Goal: Task Accomplishment & Management: Use online tool/utility

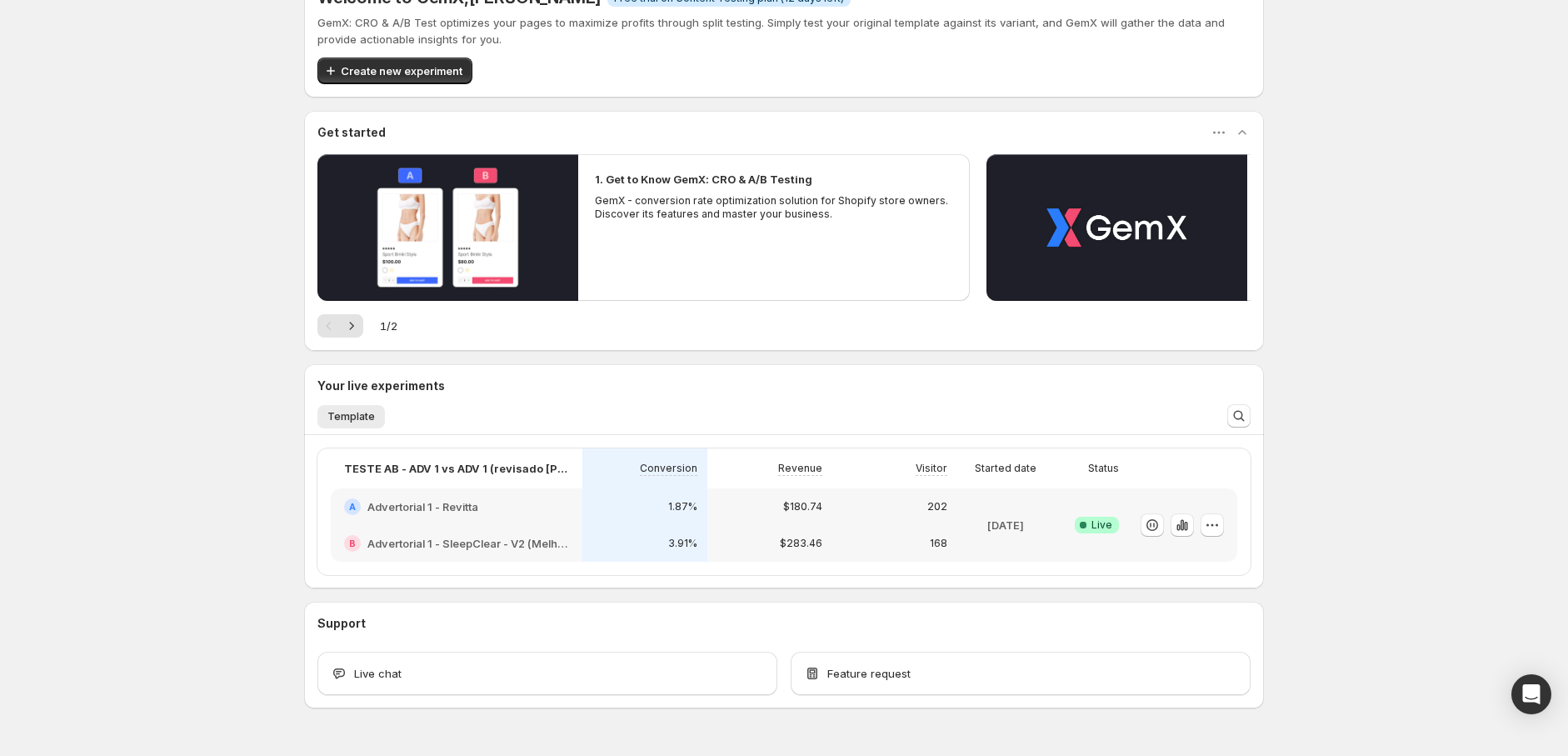
scroll to position [84, 0]
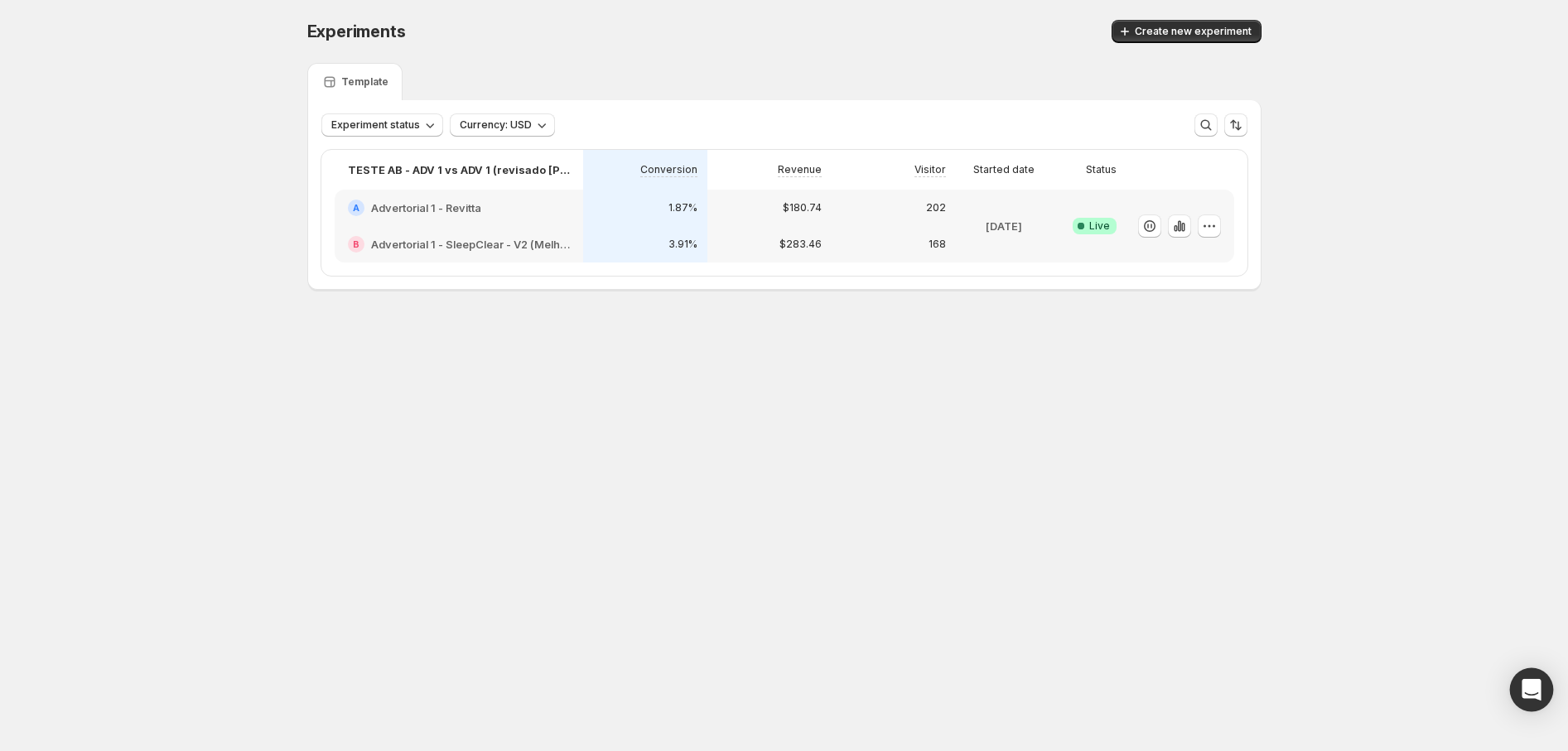
click at [1520, 683] on div "Open Intercom Messenger" at bounding box center [1531, 690] width 44 height 44
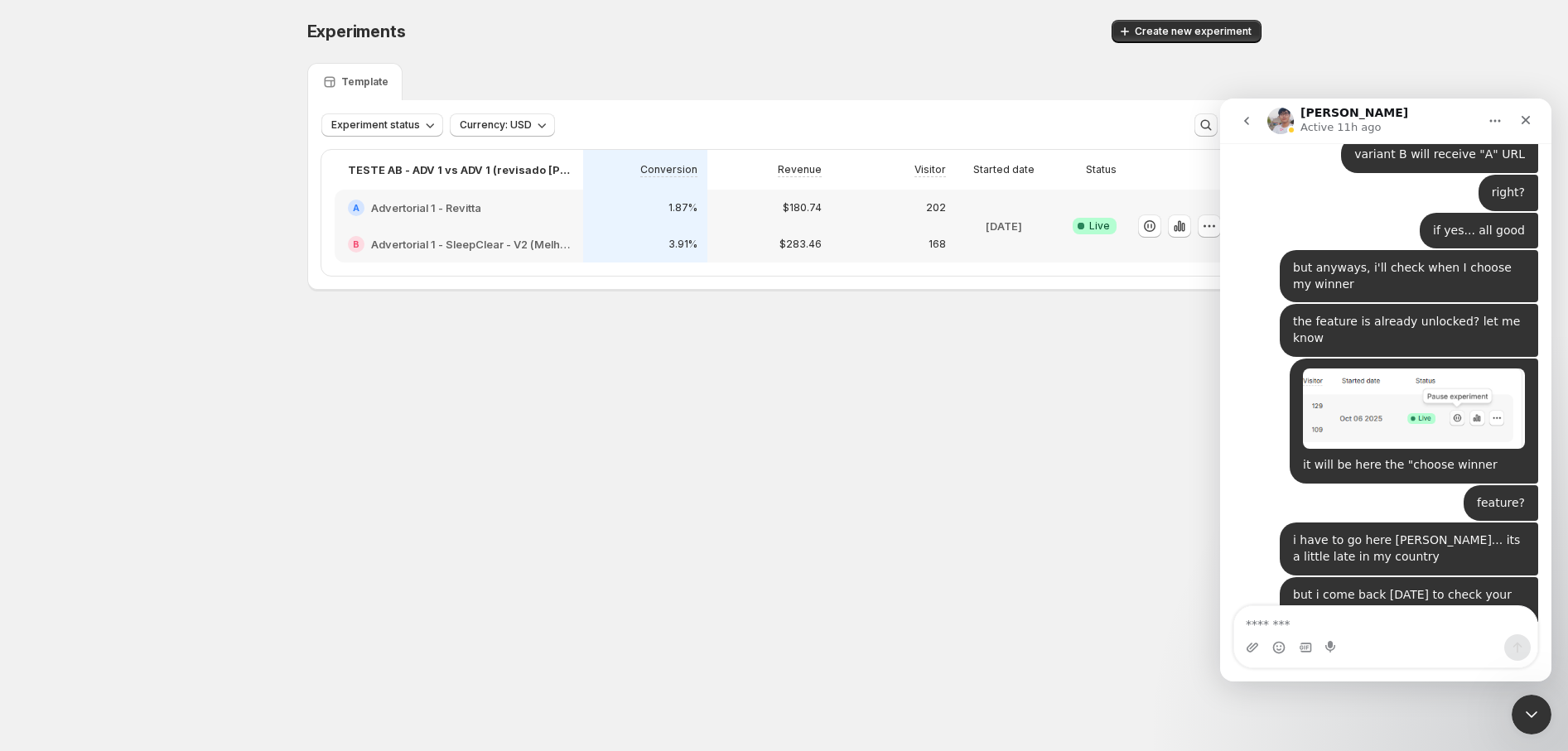
scroll to position [8537, 0]
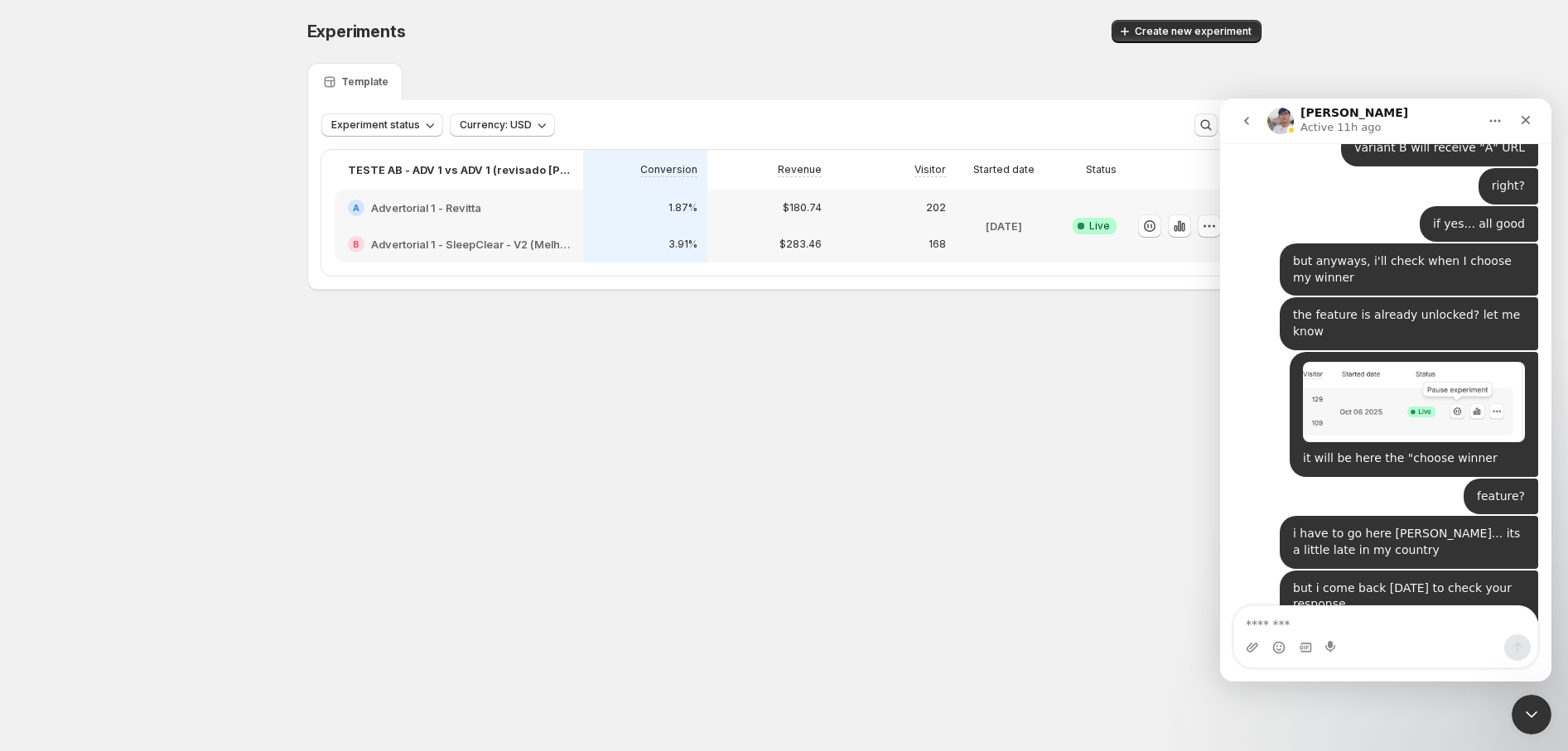
click at [1406, 683] on div "You can think of it as Variant B receiving the “A” URL — that’s one way to unde…" at bounding box center [1362, 739] width 232 height 113
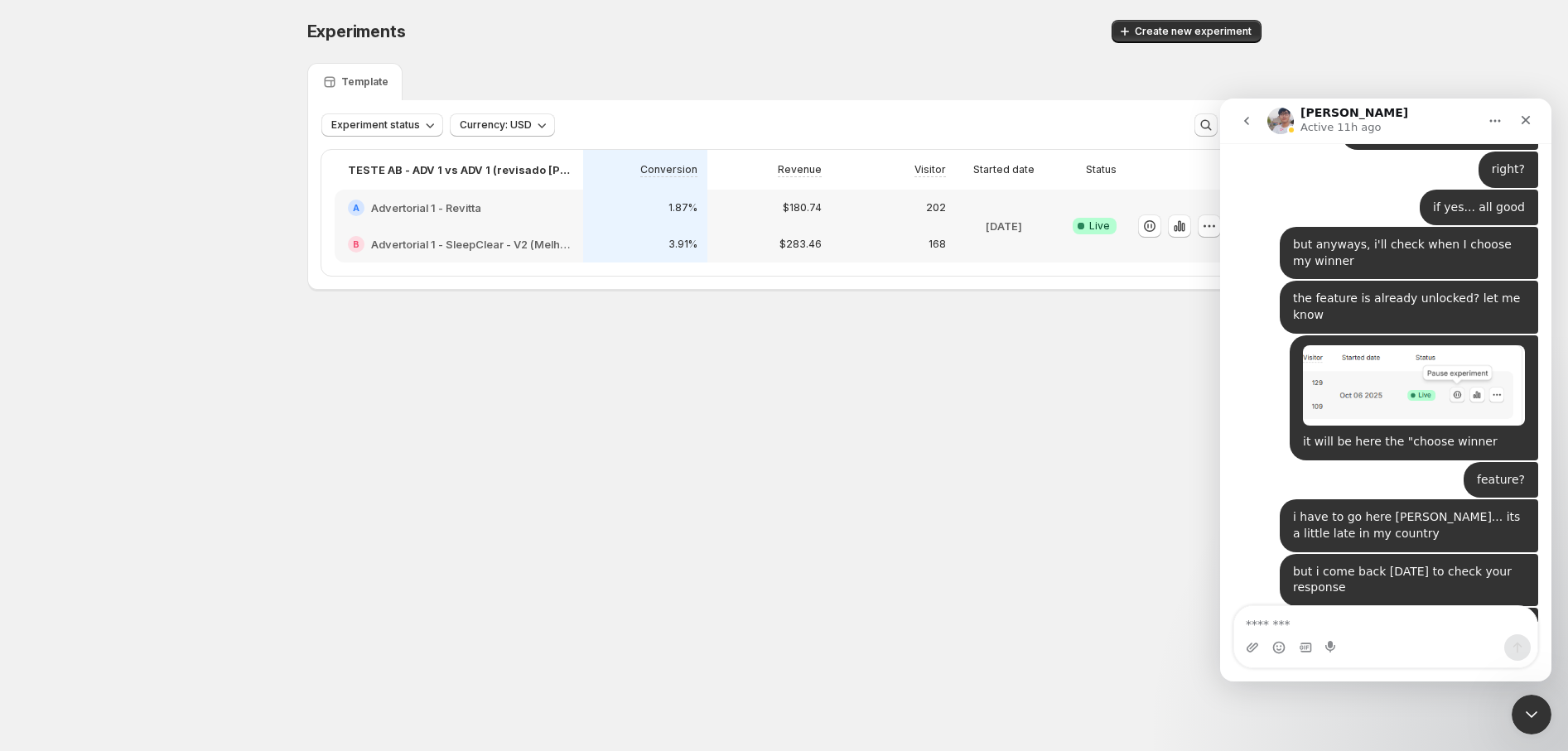
drag, startPoint x: 1314, startPoint y: 188, endPoint x: 1386, endPoint y: 185, distance: 72.1
click at [1386, 667] on div "You can think of it as Variant B receiving the “A” URL — that’s one way to unde…" at bounding box center [1362, 723] width 232 height 113
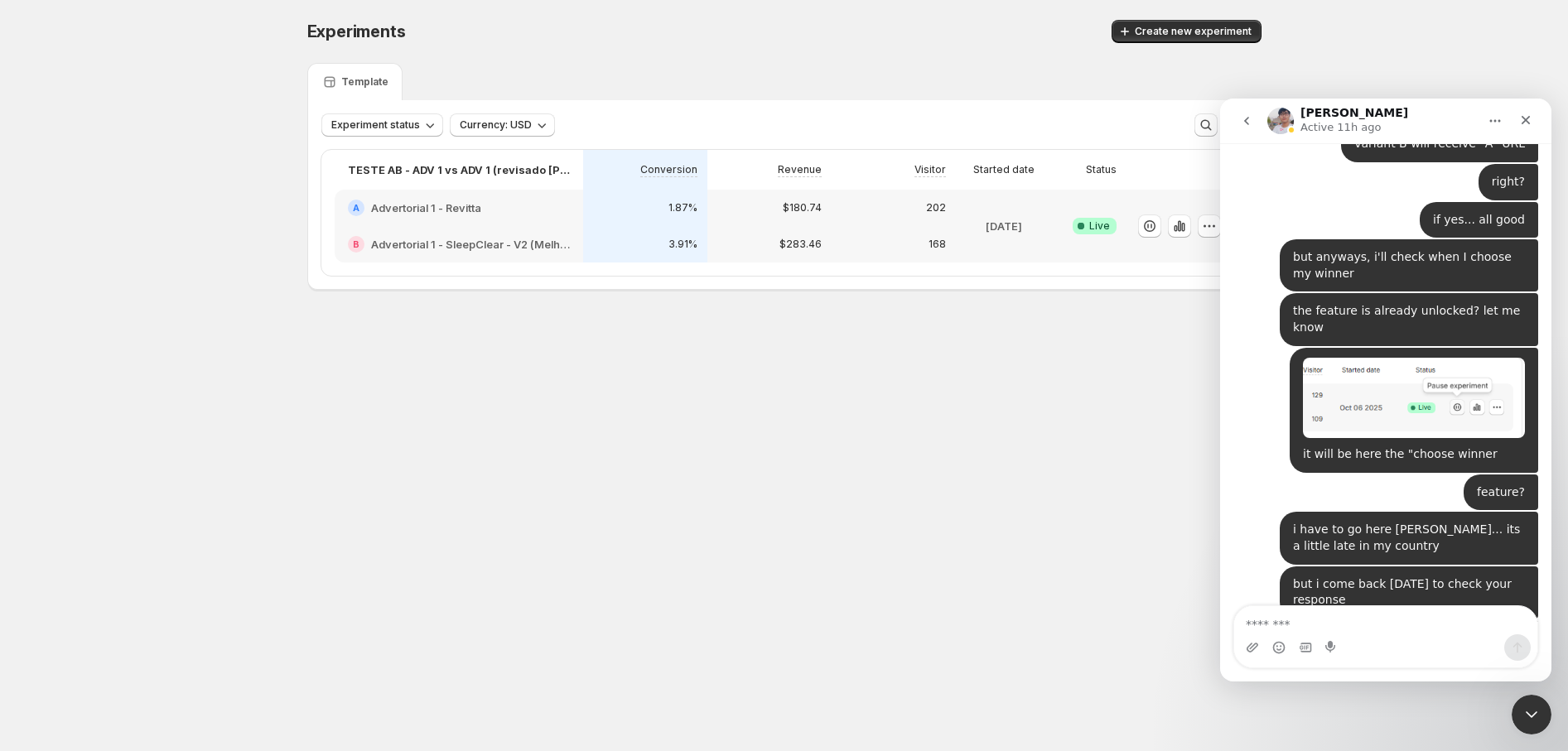
scroll to position [8537, 0]
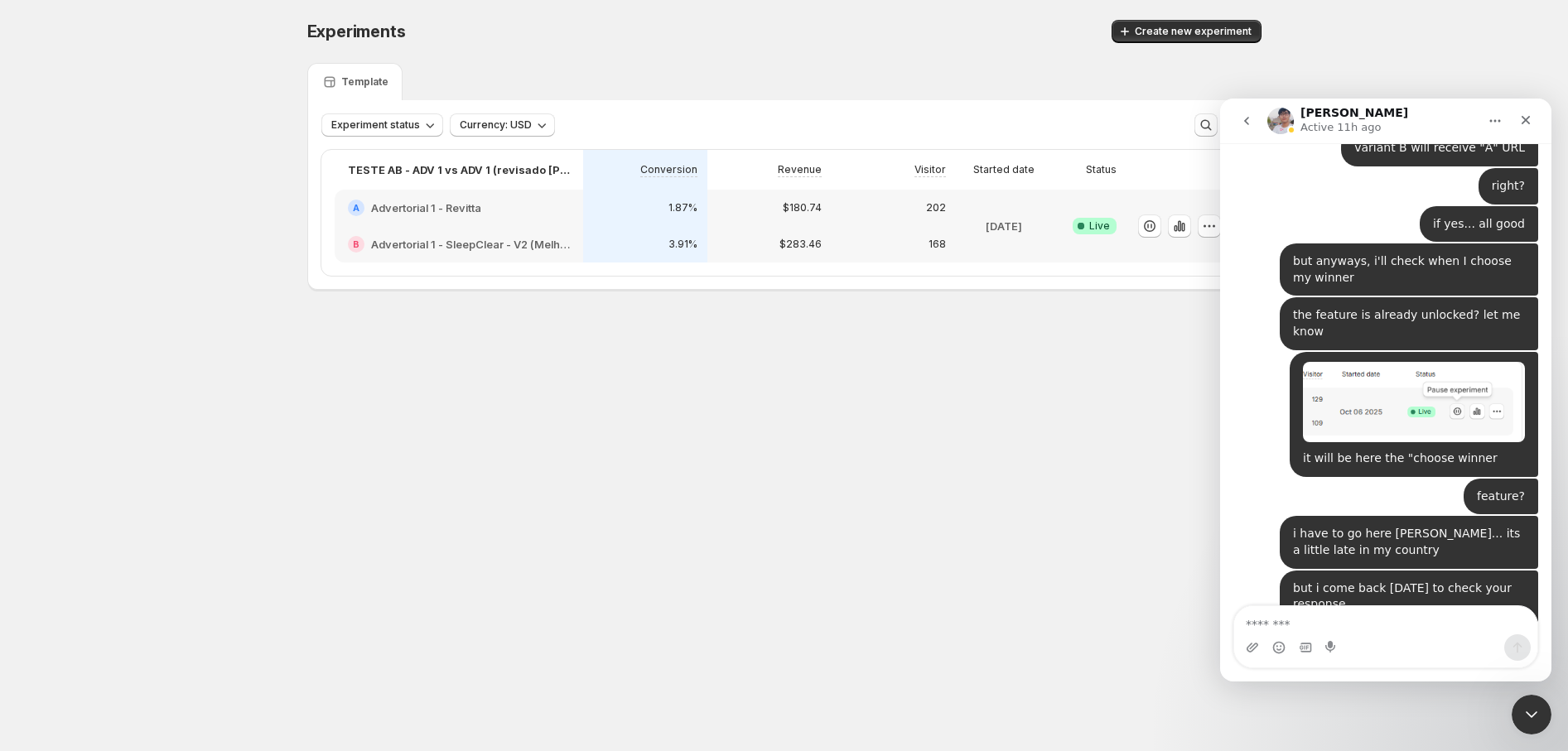
click at [1450, 683] on div "You can think of it as Variant B receiving the “A” URL — that’s one way to unde…" at bounding box center [1362, 739] width 232 height 113
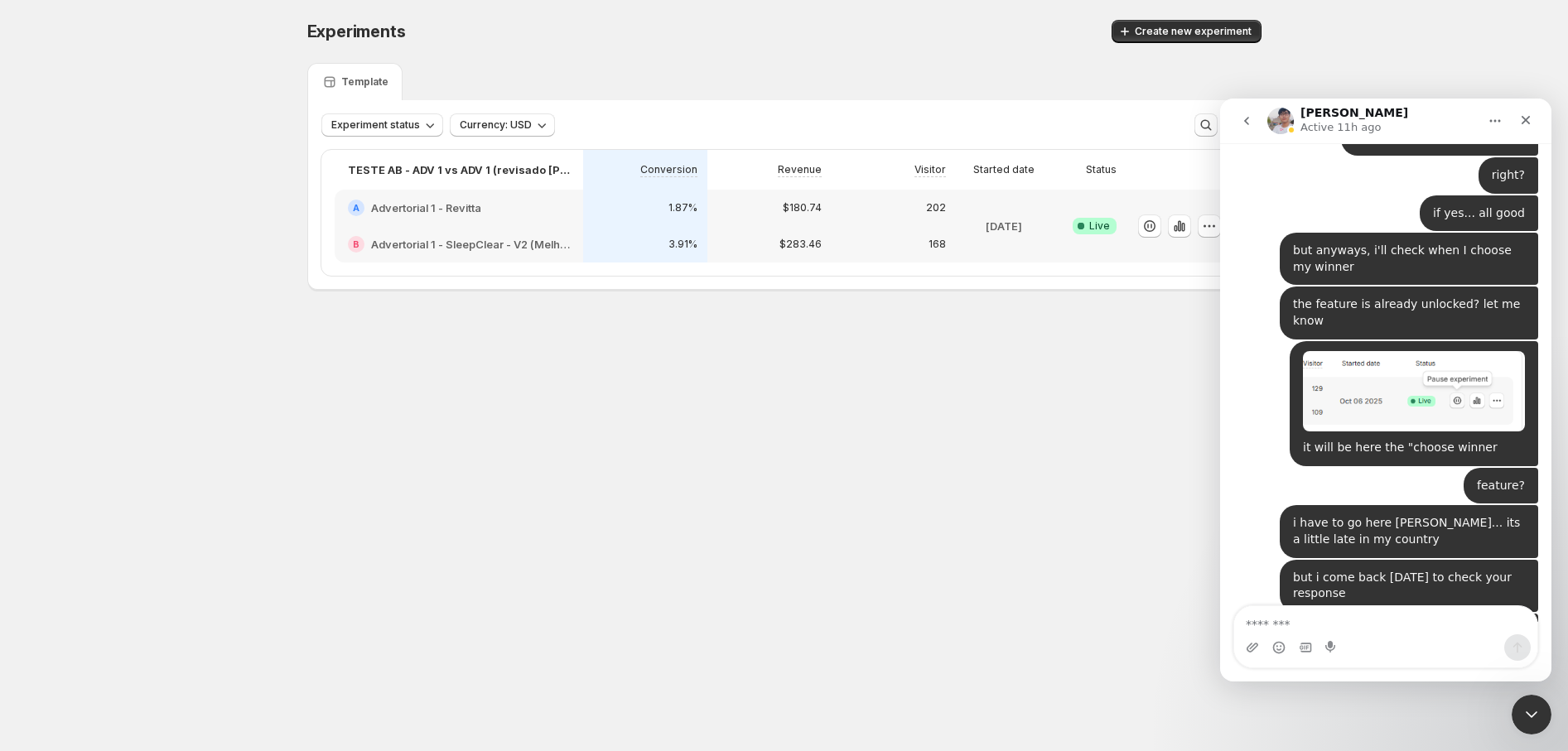
scroll to position [8554, 0]
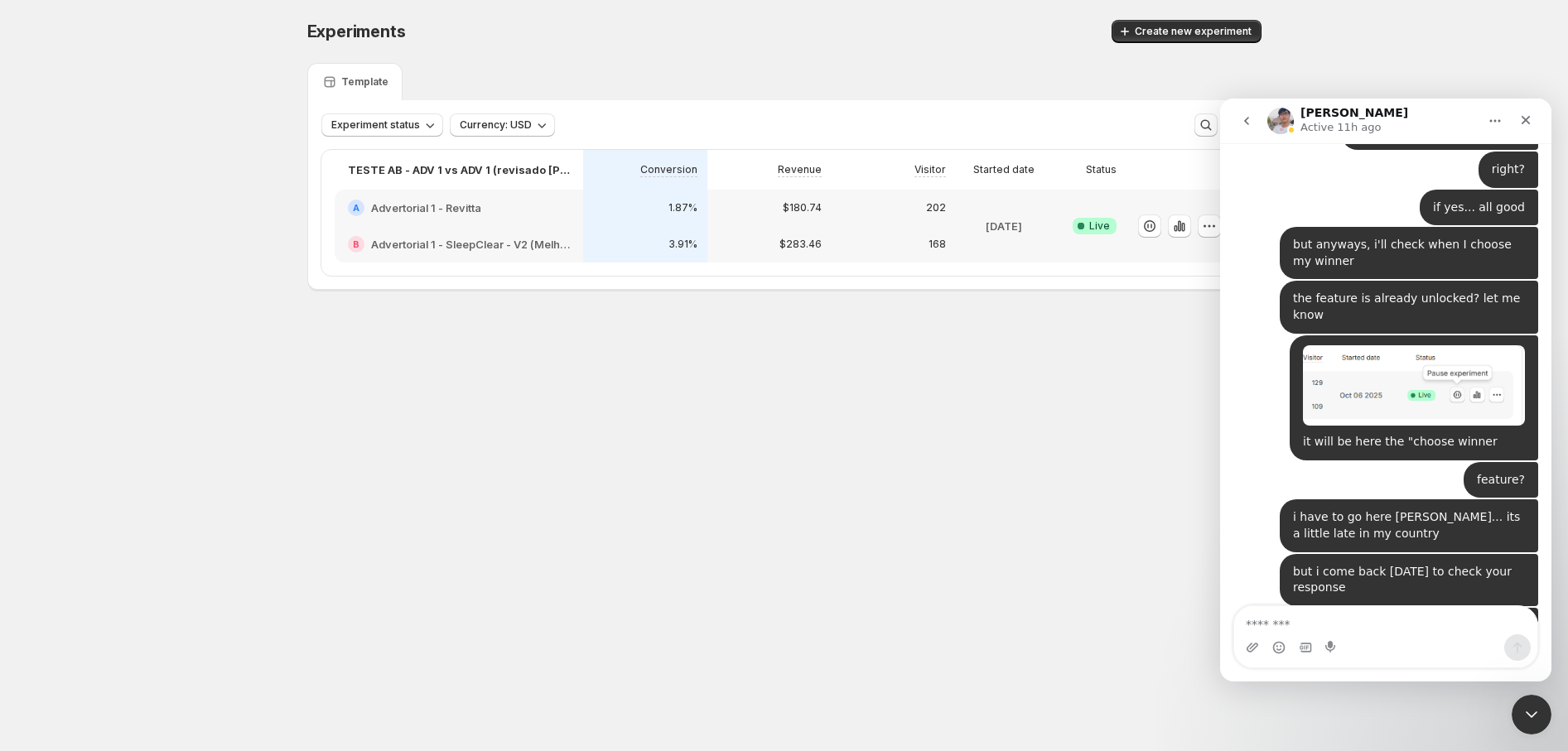
drag, startPoint x: 1378, startPoint y: 198, endPoint x: 1406, endPoint y: 198, distance: 28.0
click at [1398, 667] on div "You can think of it as Variant B receiving the “A” URL — that’s one way to unde…" at bounding box center [1362, 723] width 232 height 113
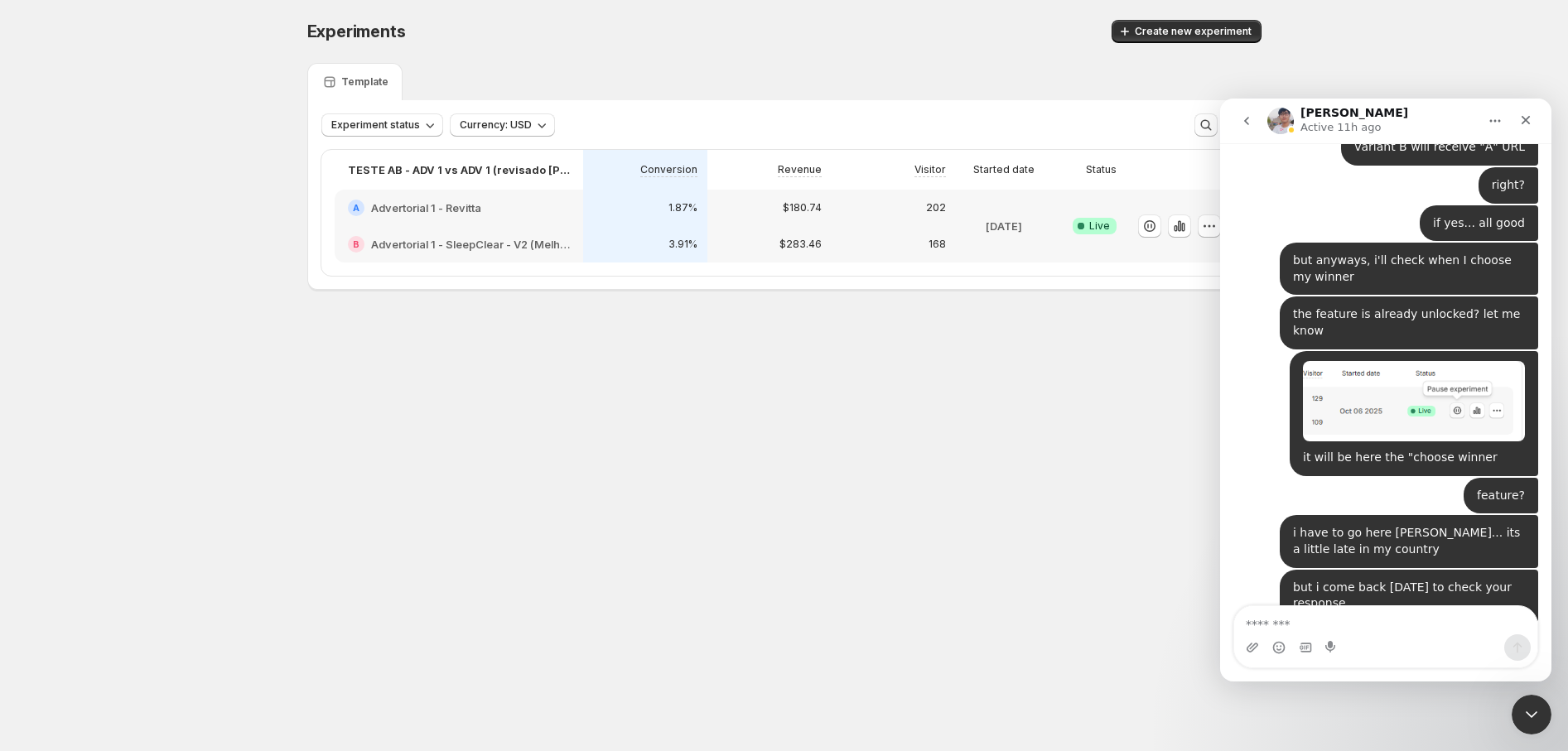
scroll to position [8537, 0]
drag, startPoint x: 1340, startPoint y: 234, endPoint x: 1432, endPoint y: 240, distance: 92.2
click at [1432, 683] on div "You can think of it as Variant B receiving the “A” URL — that’s one way to unde…" at bounding box center [1362, 739] width 232 height 113
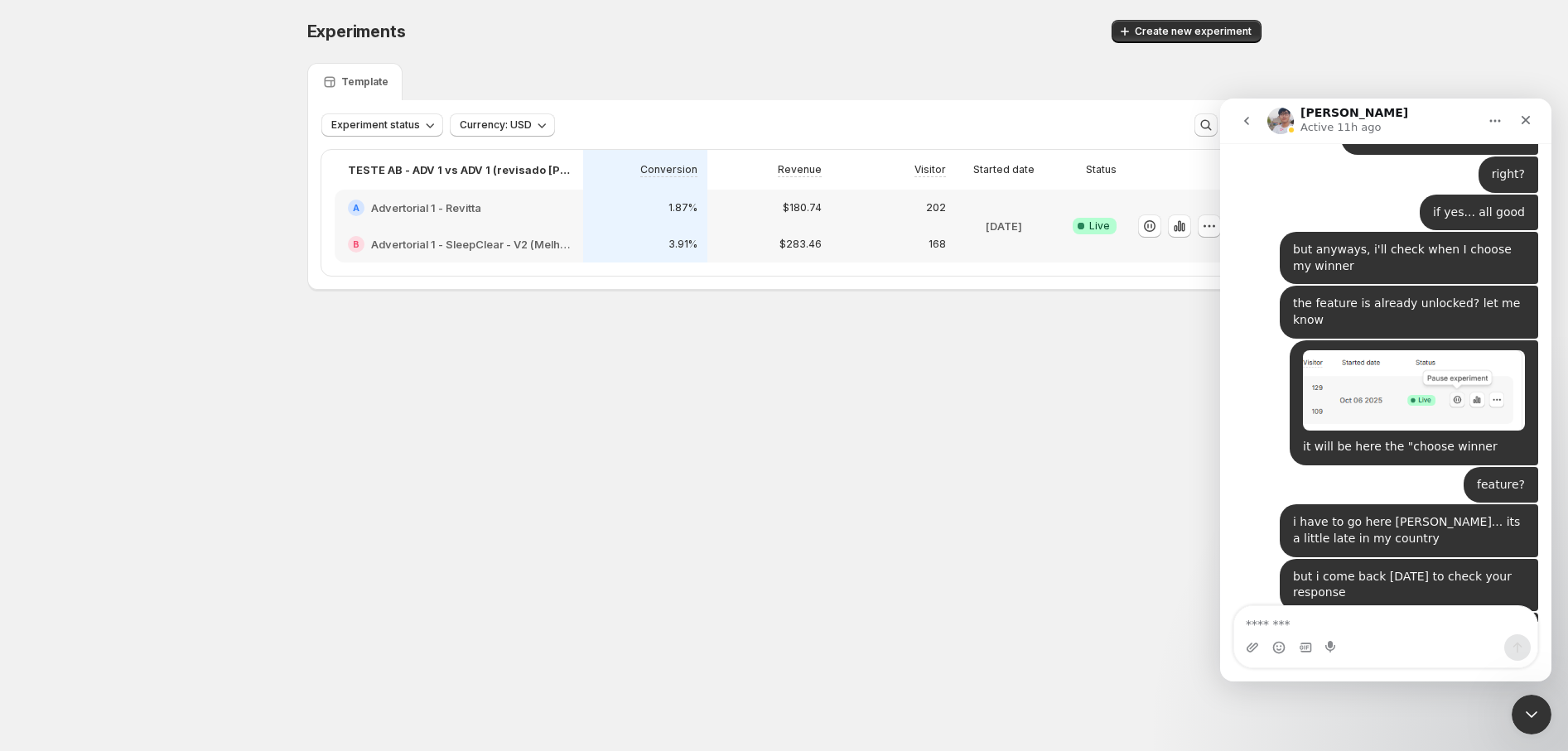
scroll to position [8554, 0]
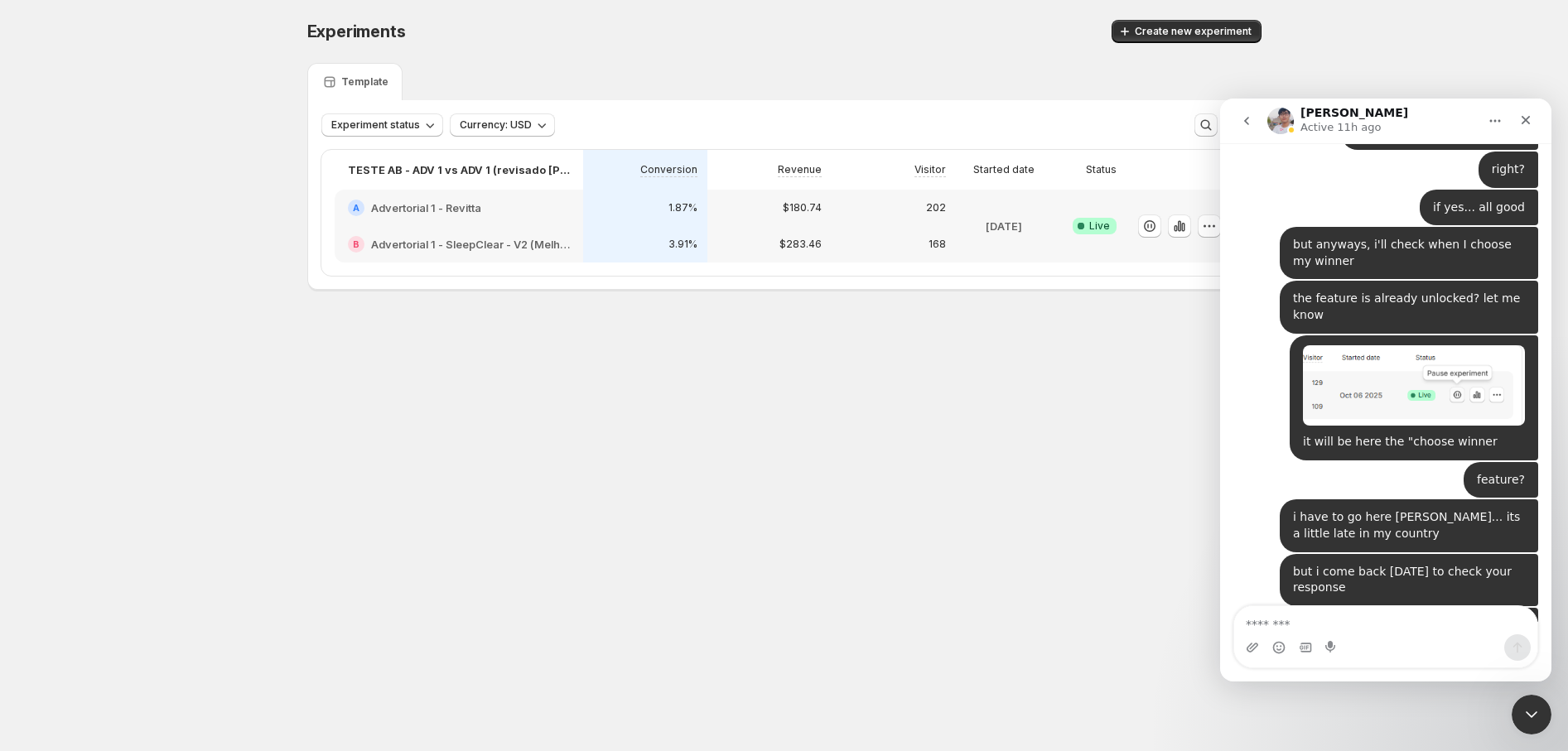
drag, startPoint x: 1375, startPoint y: 236, endPoint x: 1417, endPoint y: 233, distance: 42.1
click at [1417, 667] on div "You can think of it as Variant B receiving the “A” URL — that’s one way to unde…" at bounding box center [1362, 723] width 232 height 113
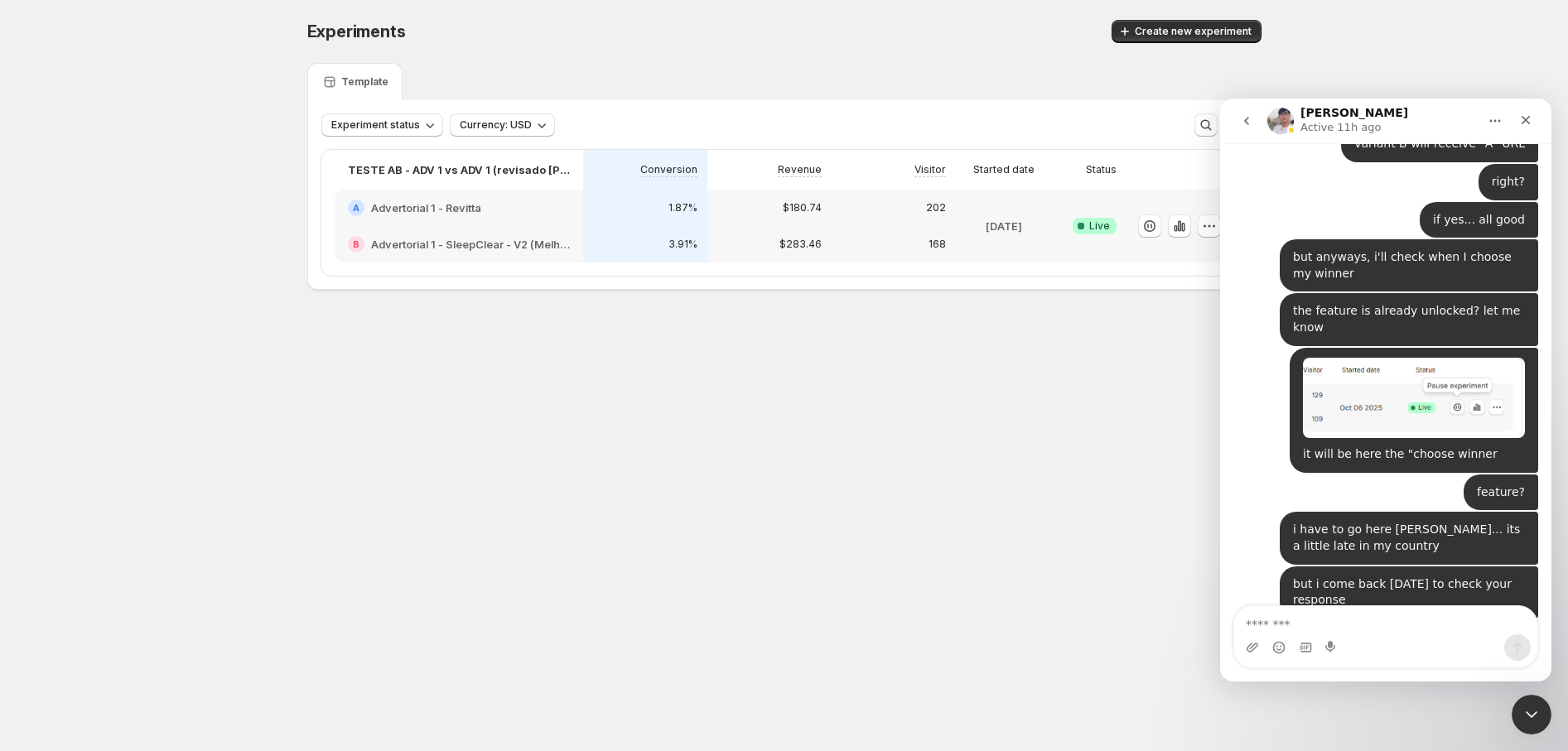
scroll to position [8537, 0]
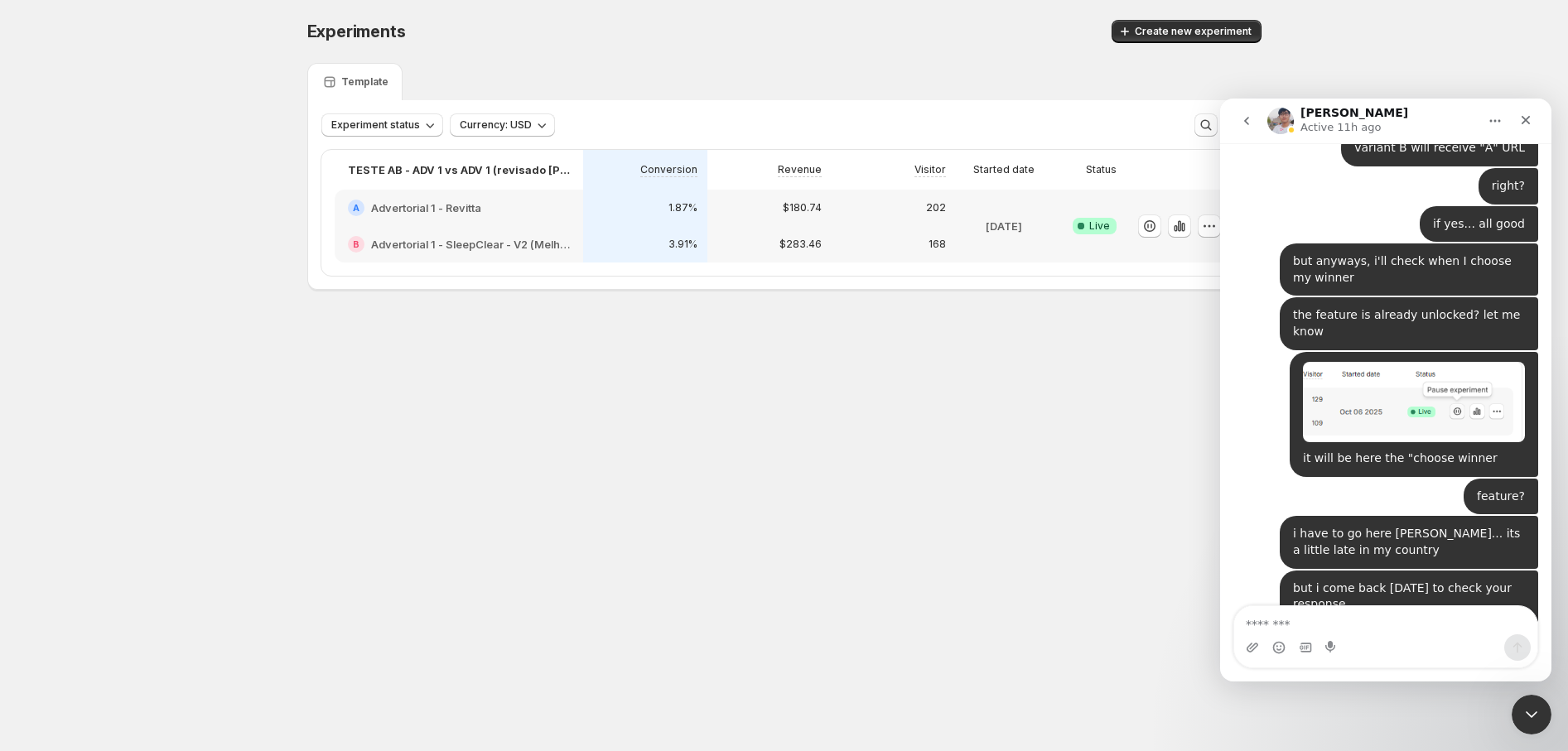
click at [1388, 683] on div "You can think of it as Variant B receiving the “A” URL — that’s one way to unde…" at bounding box center [1362, 739] width 232 height 113
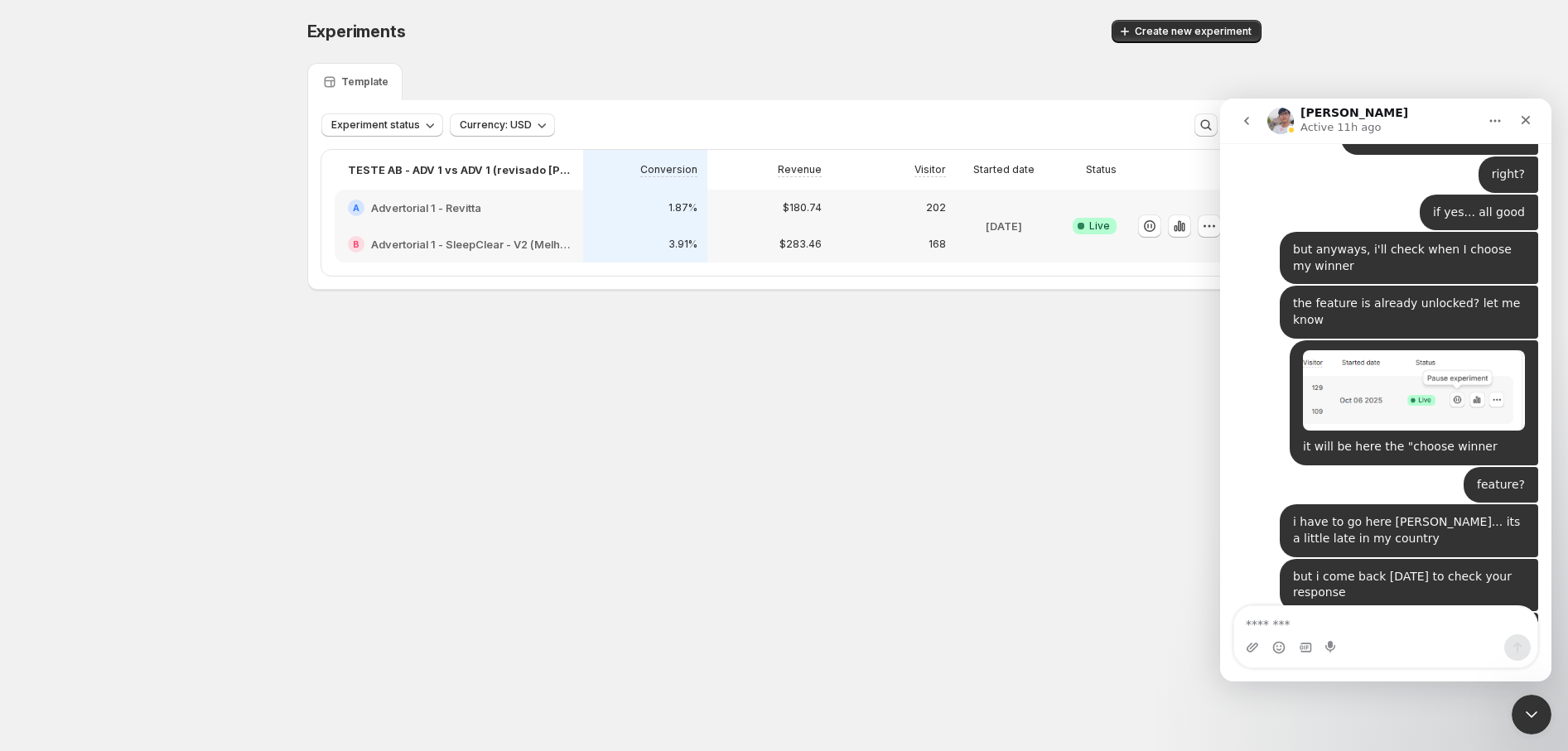
scroll to position [8554, 0]
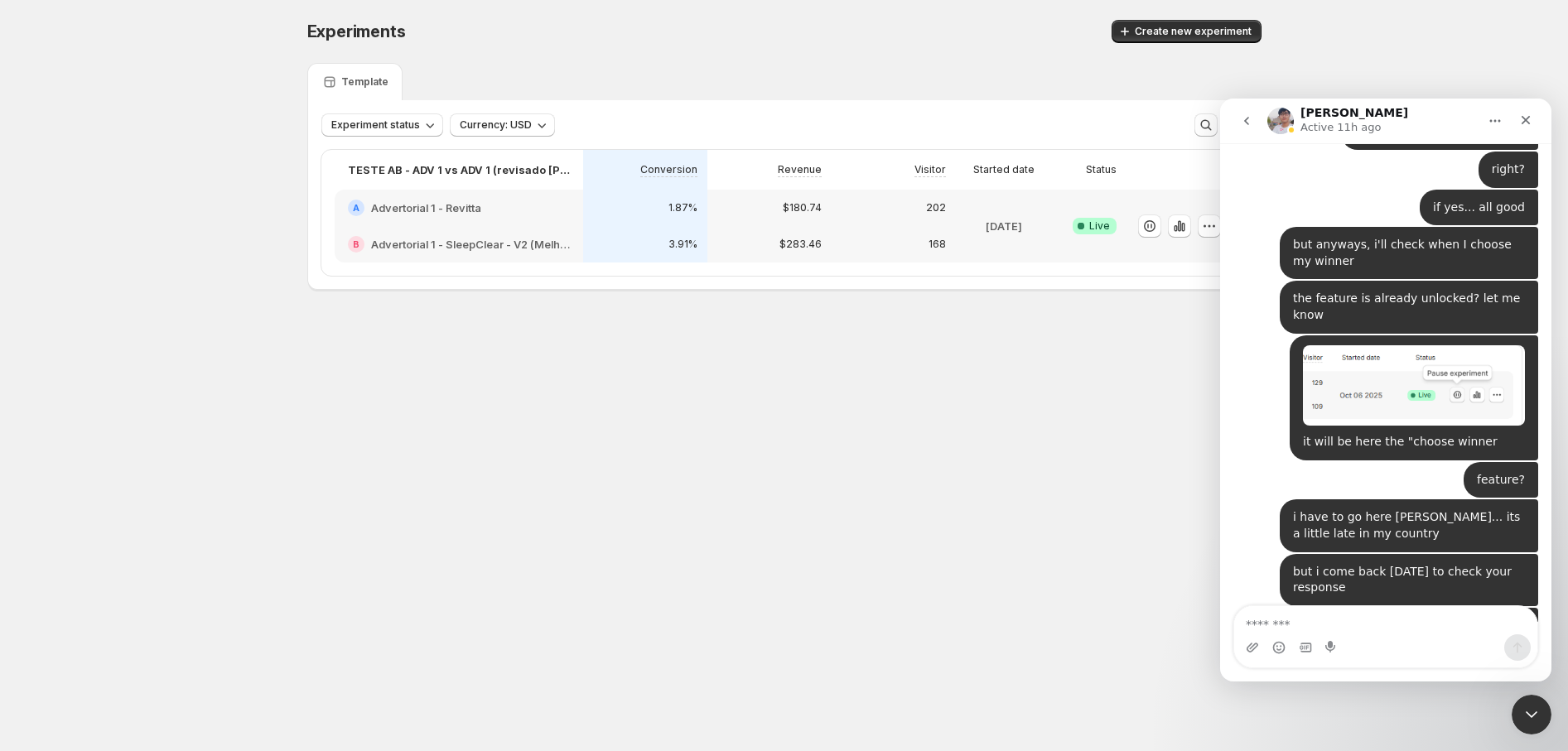
drag, startPoint x: 1387, startPoint y: 254, endPoint x: 1279, endPoint y: 262, distance: 108.3
click at [1279, 657] on div "You can think of it as Variant B receiving the “A” URL — that’s one way to unde…" at bounding box center [1362, 723] width 258 height 134
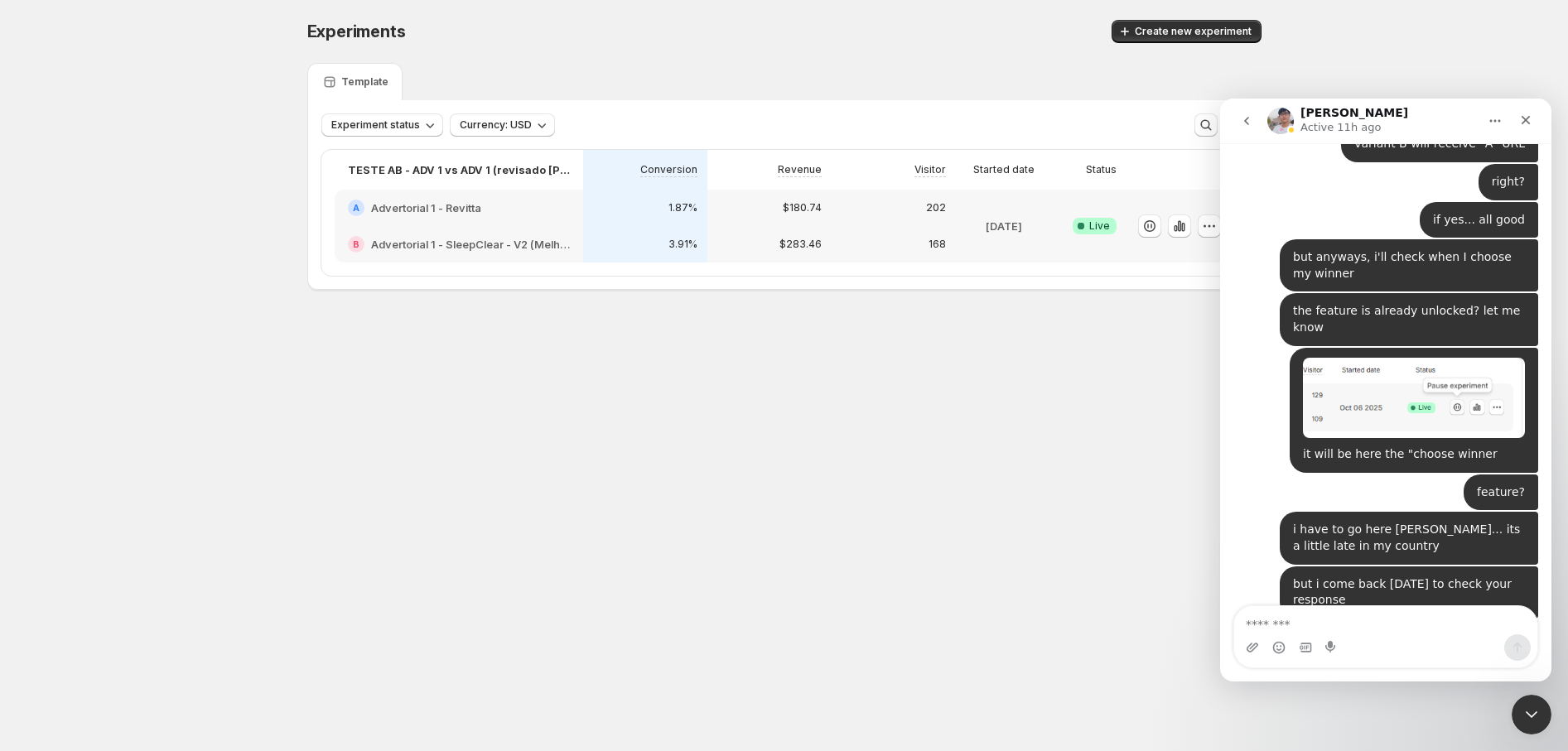
scroll to position [8537, 0]
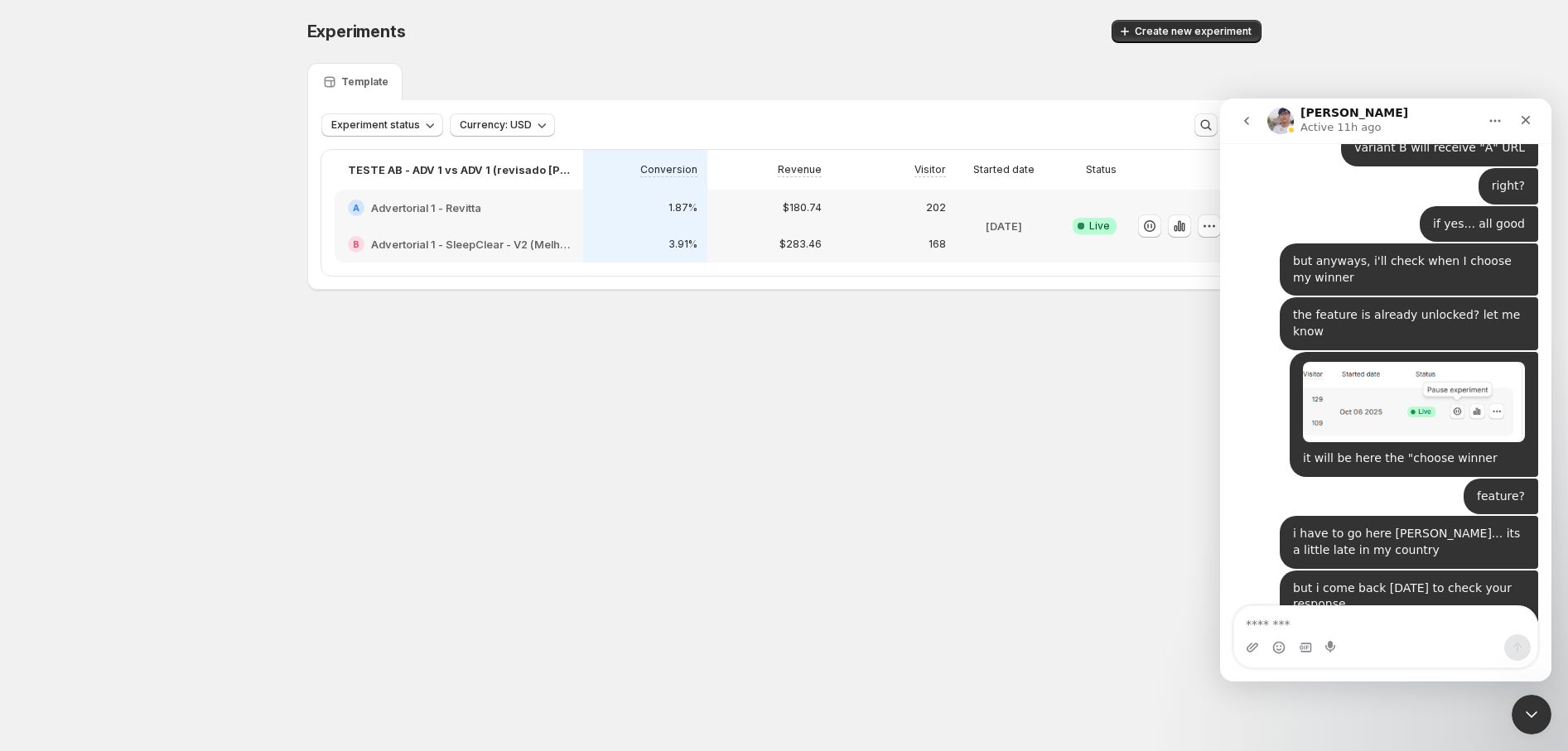
drag, startPoint x: 1281, startPoint y: 301, endPoint x: 1415, endPoint y: 295, distance: 134.1
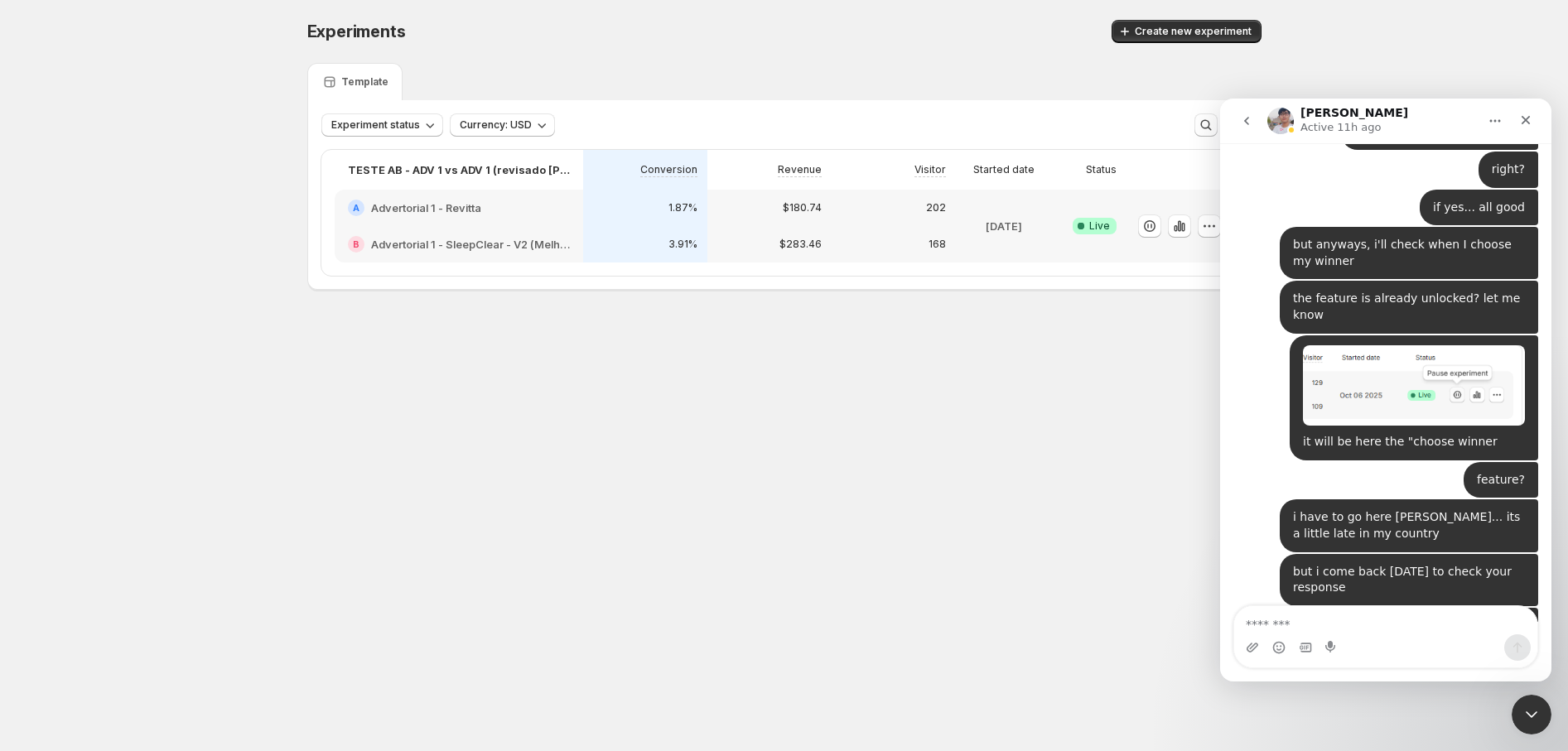
drag, startPoint x: 1351, startPoint y: 305, endPoint x: 1423, endPoint y: 305, distance: 72.0
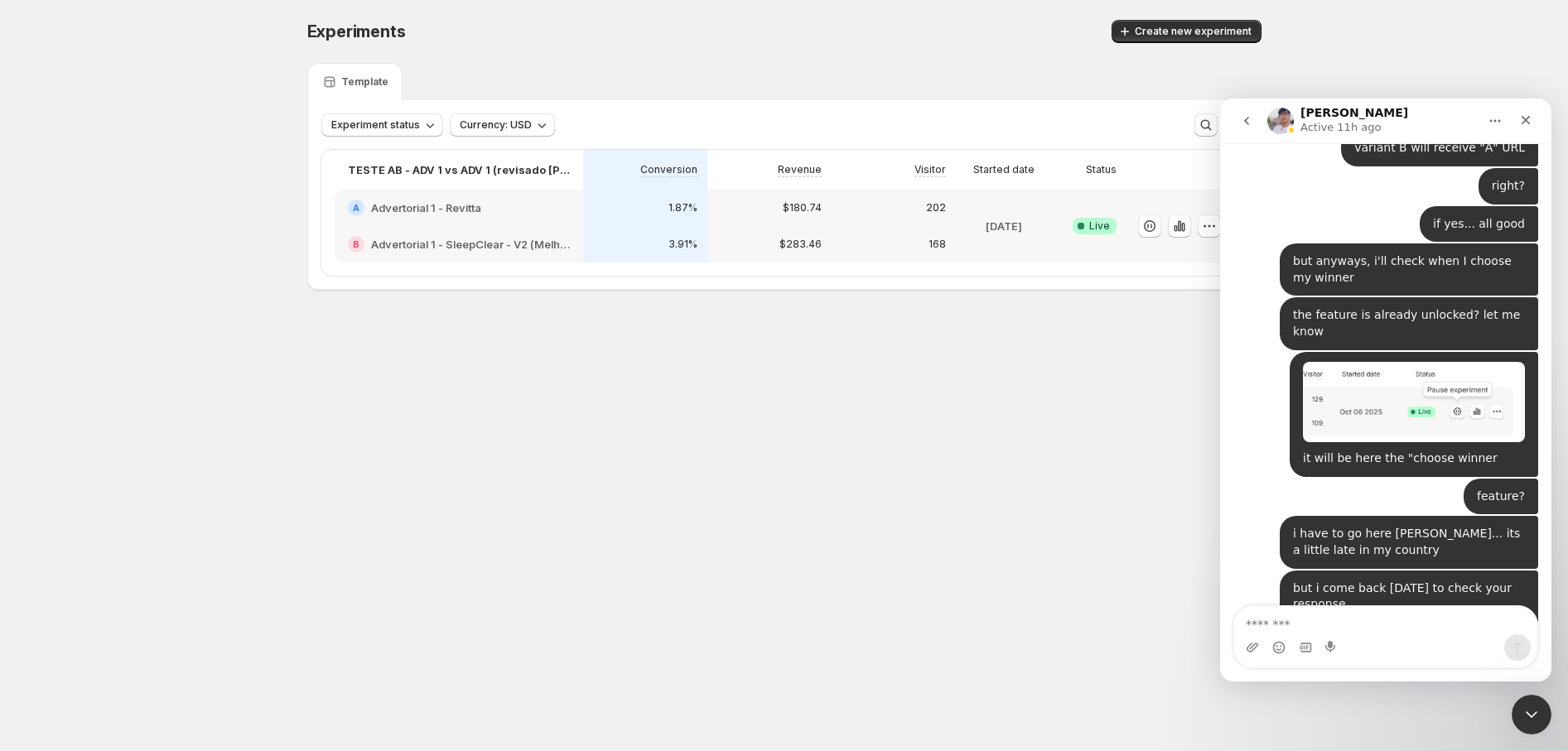
drag, startPoint x: 1335, startPoint y: 370, endPoint x: 1423, endPoint y: 365, distance: 88.1
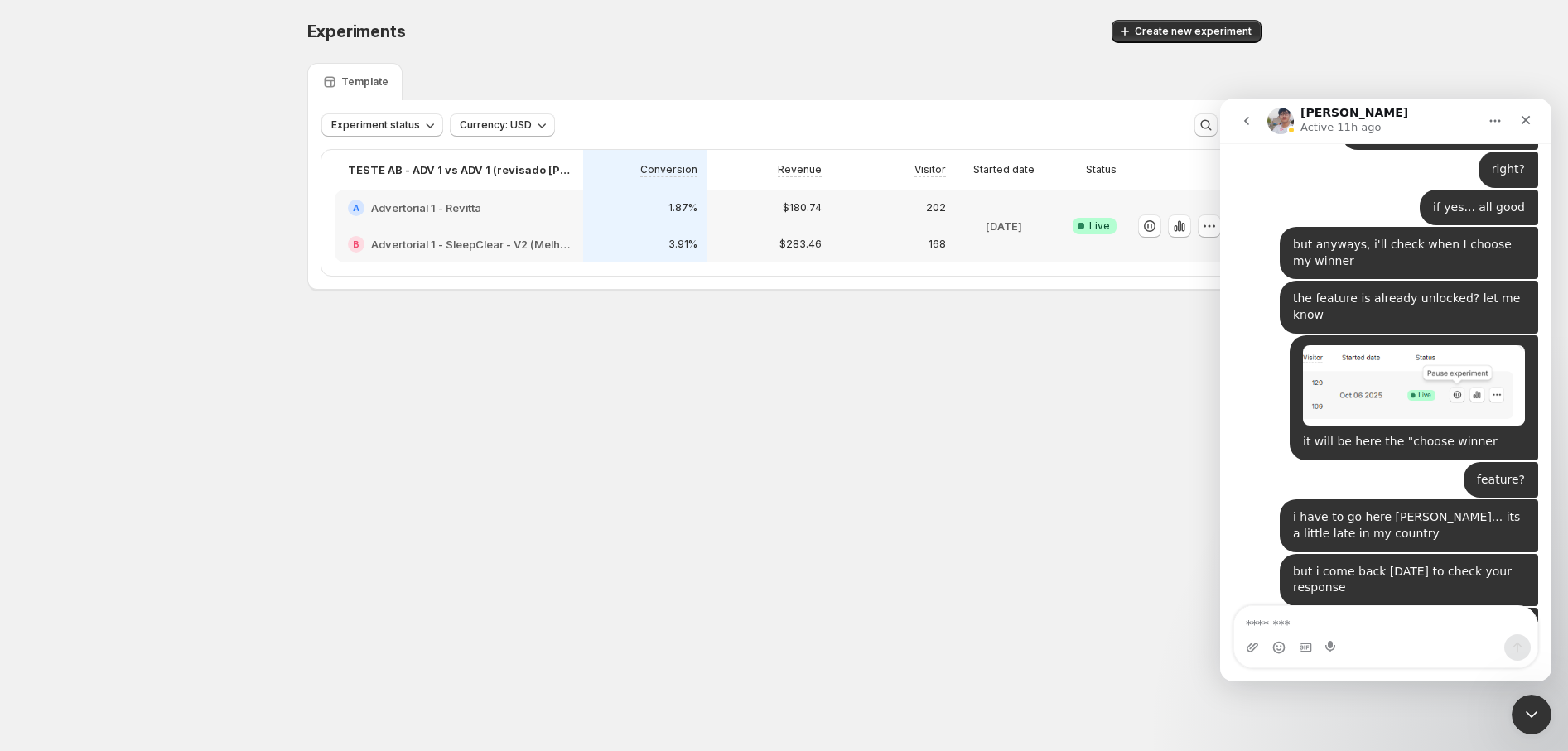
drag, startPoint x: 1303, startPoint y: 451, endPoint x: 1399, endPoint y: 478, distance: 99.7
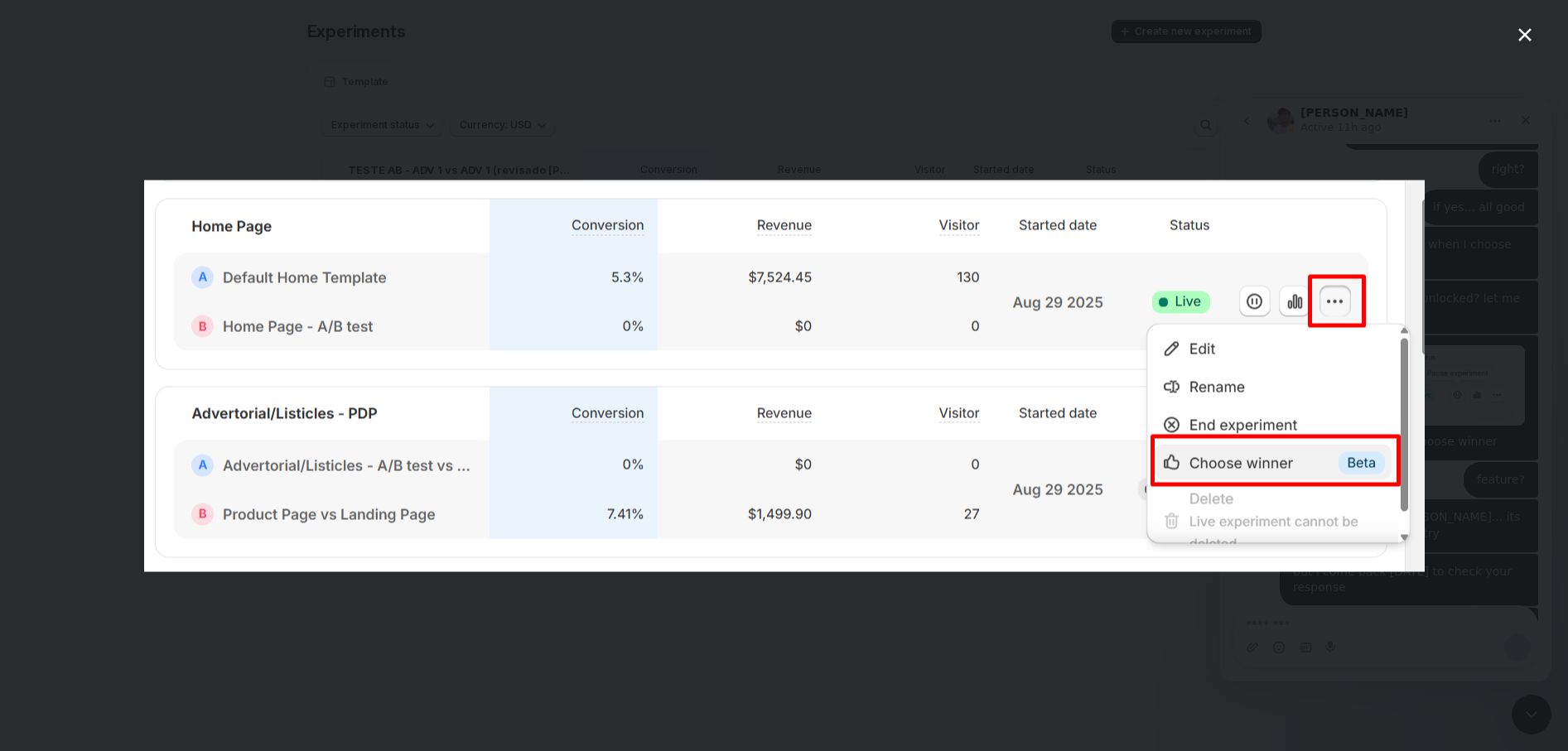
click at [1158, 624] on div "Intercom messenger" at bounding box center [784, 375] width 1568 height 751
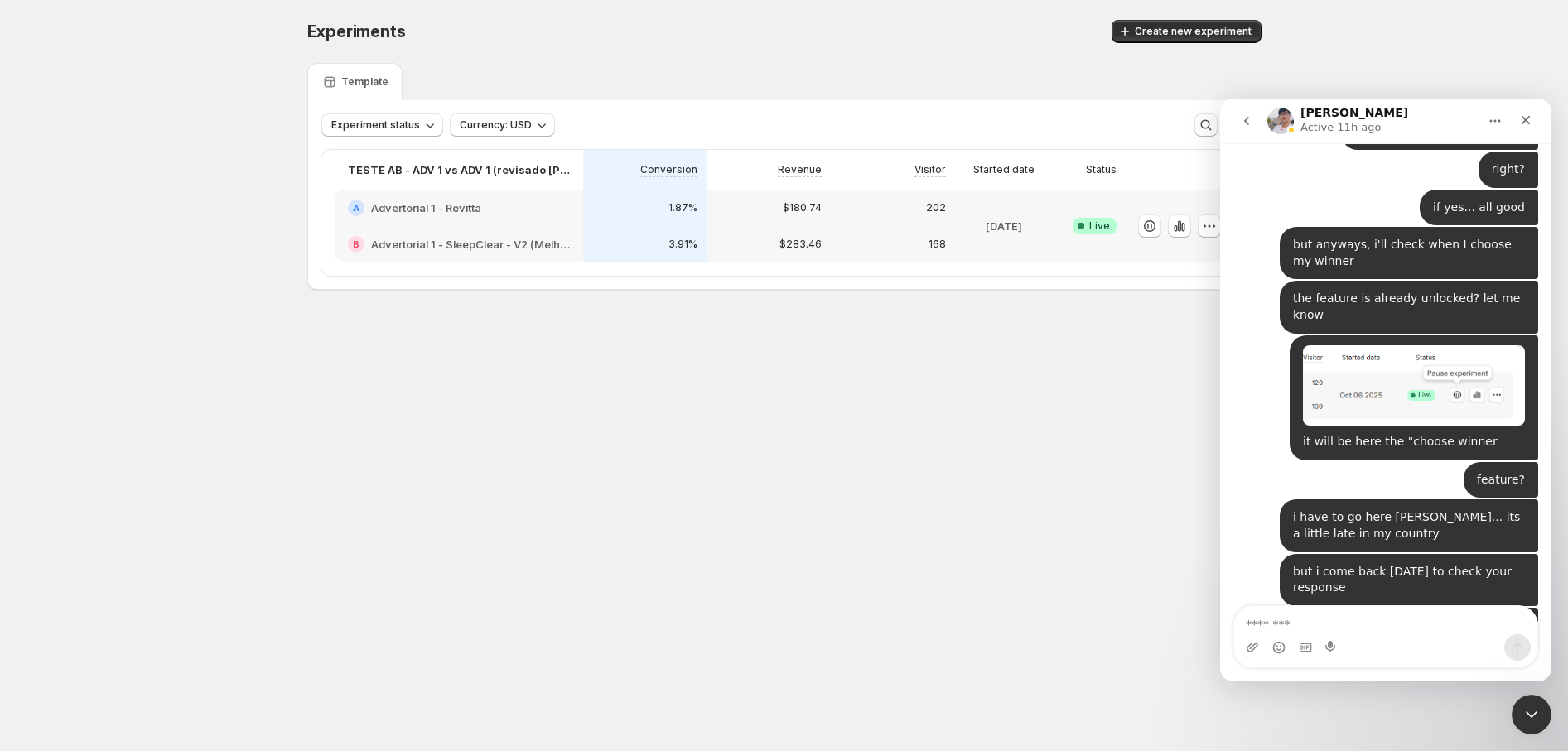
click at [670, 446] on body "Experiments. This page is ready Experiments Create new experiment Template Expe…" at bounding box center [784, 375] width 1568 height 751
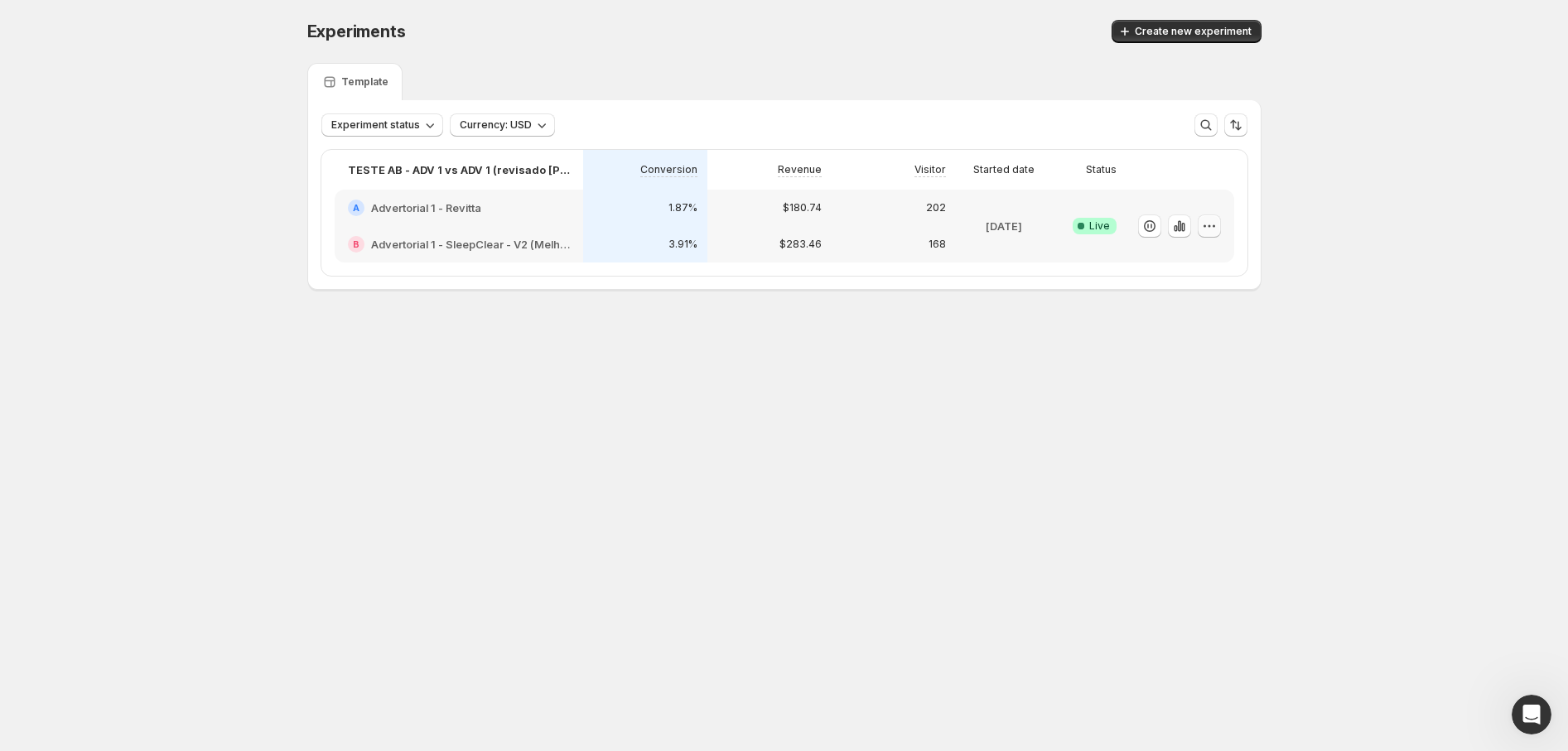
click at [1210, 227] on icon "button" at bounding box center [1209, 226] width 16 height 16
click at [1371, 194] on div "Experiments. This page is ready Experiments Create new experiment Template Expe…" at bounding box center [784, 189] width 1568 height 380
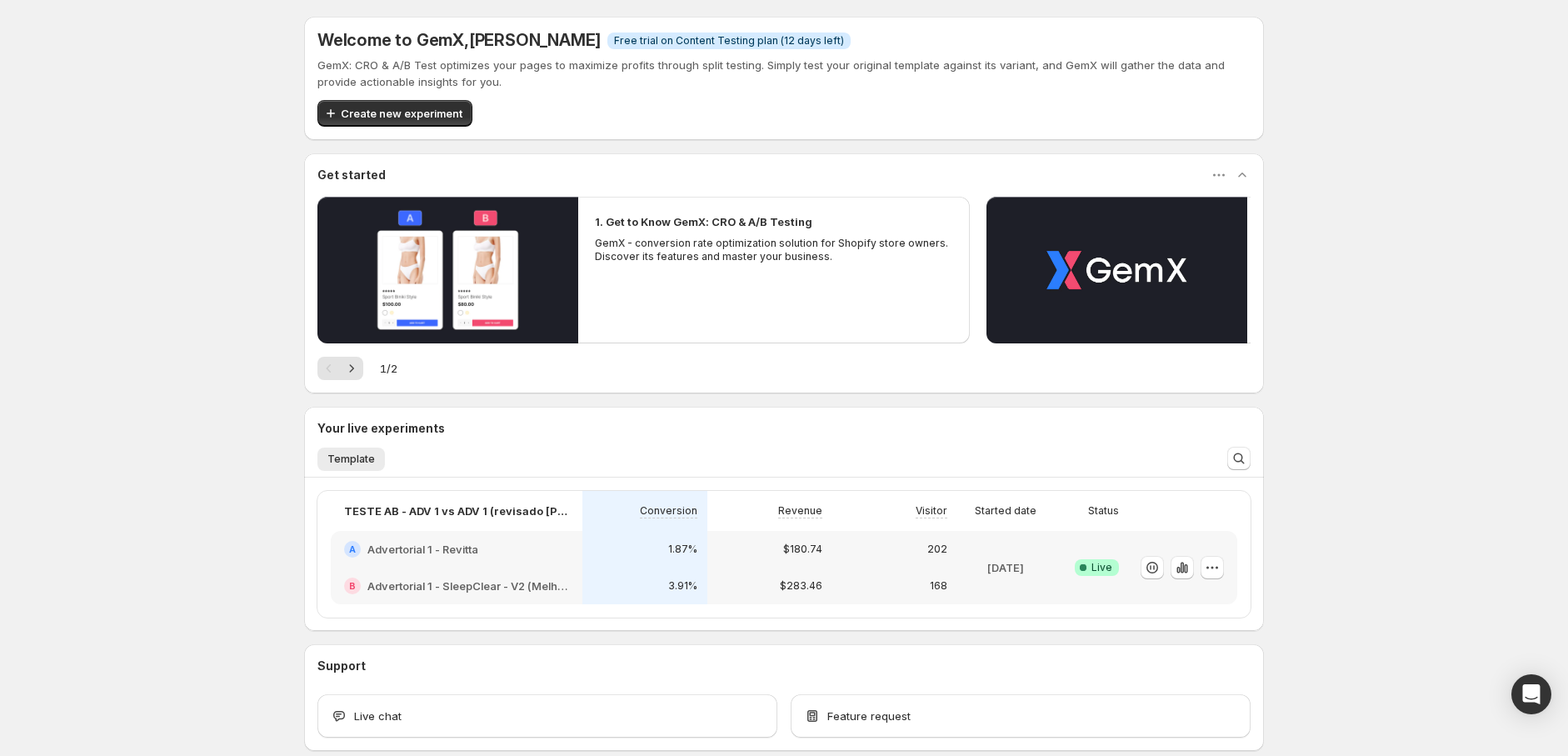
click at [766, 582] on div "$283.46" at bounding box center [770, 586] width 105 height 16
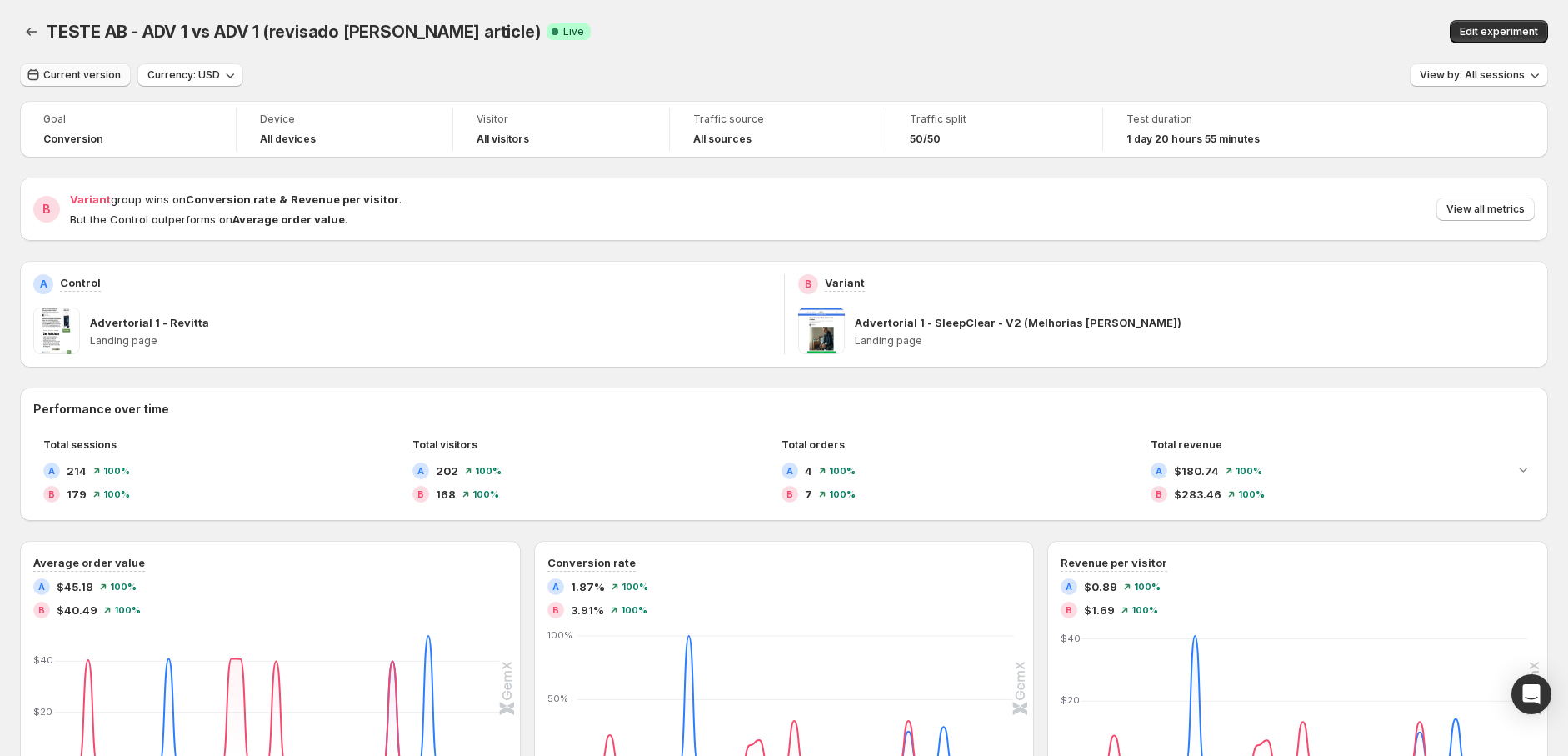
click at [89, 78] on span "Current version" at bounding box center [82, 75] width 78 height 14
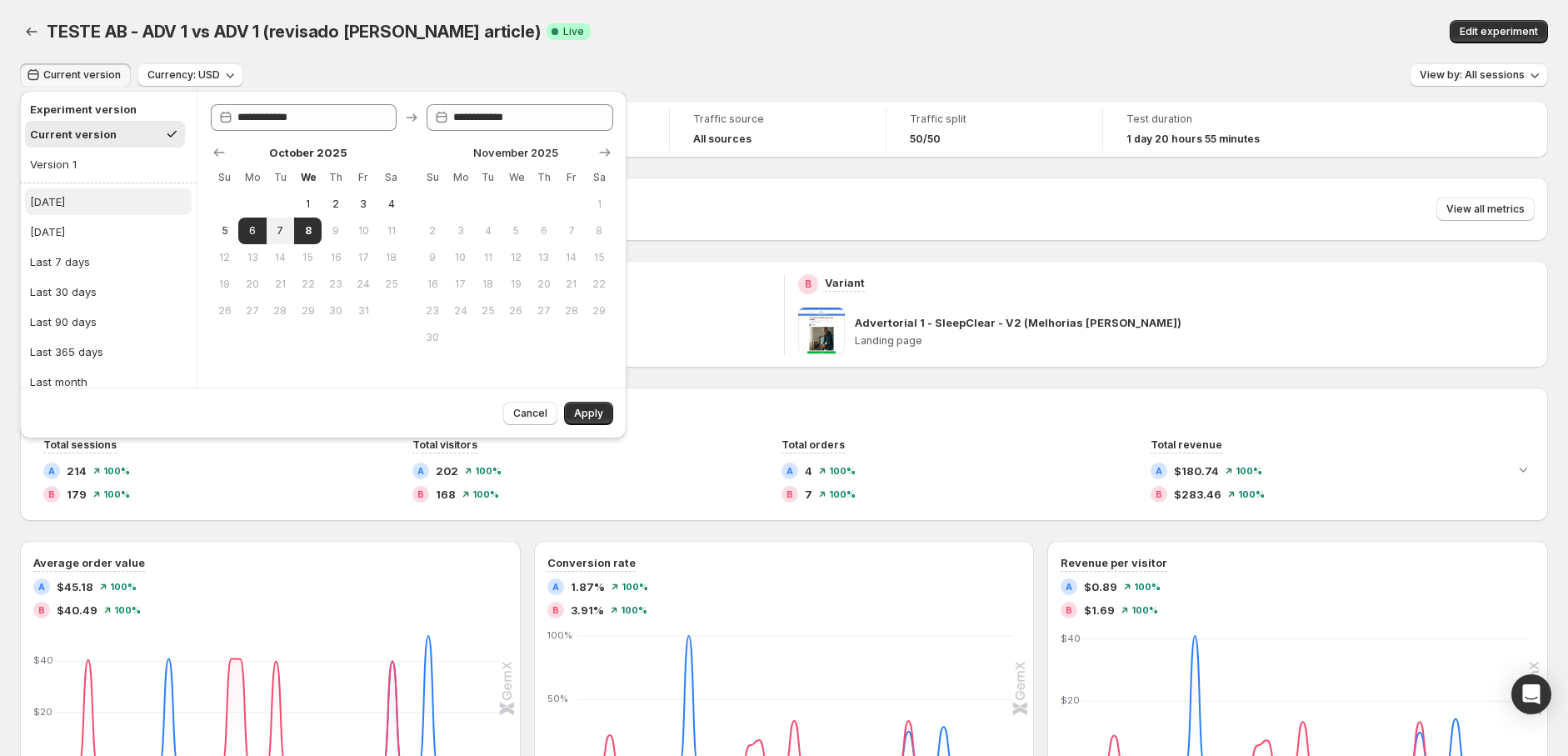
click at [95, 205] on button "Today" at bounding box center [108, 202] width 167 height 27
type input "**********"
click at [589, 405] on button "Apply" at bounding box center [589, 414] width 49 height 23
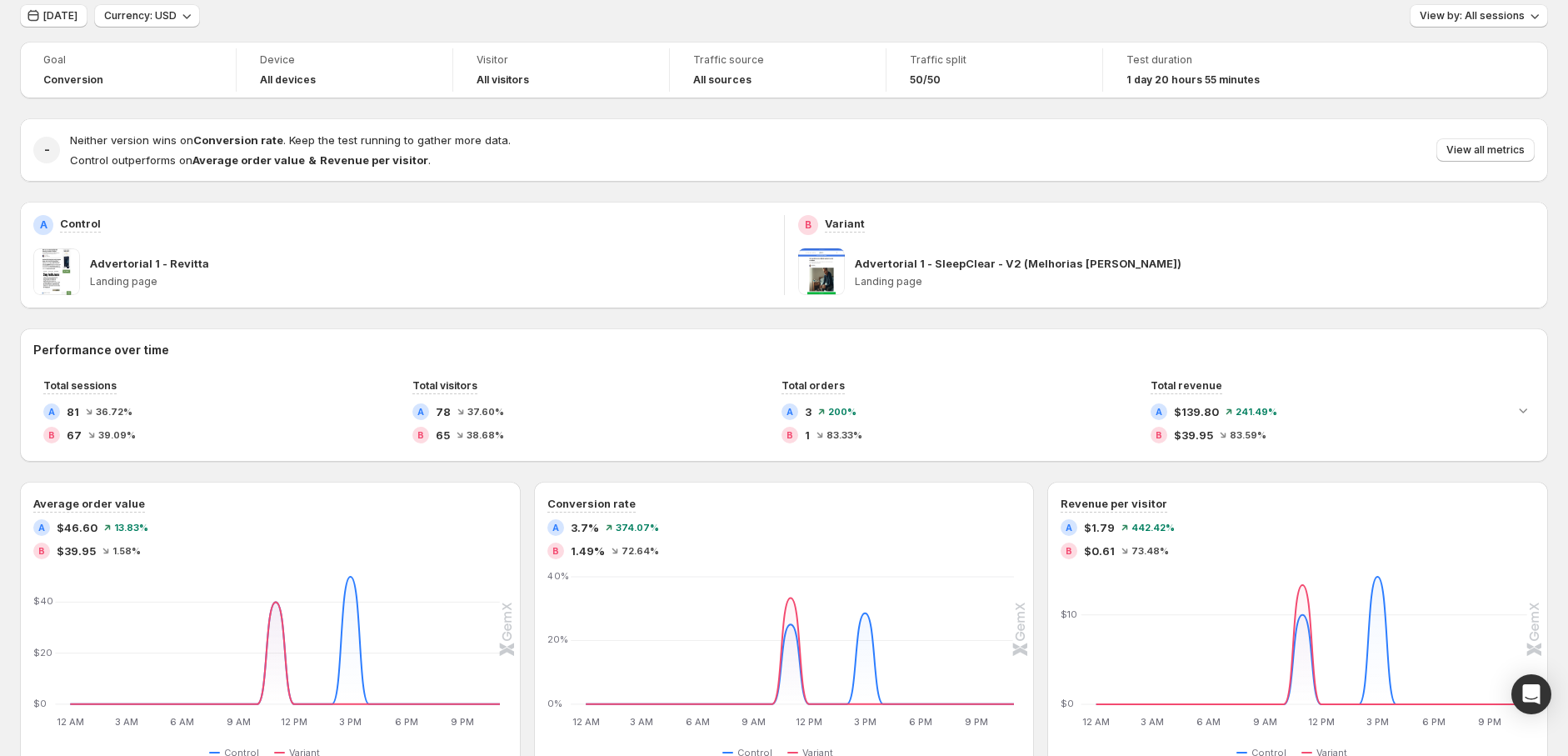
scroll to position [92, 0]
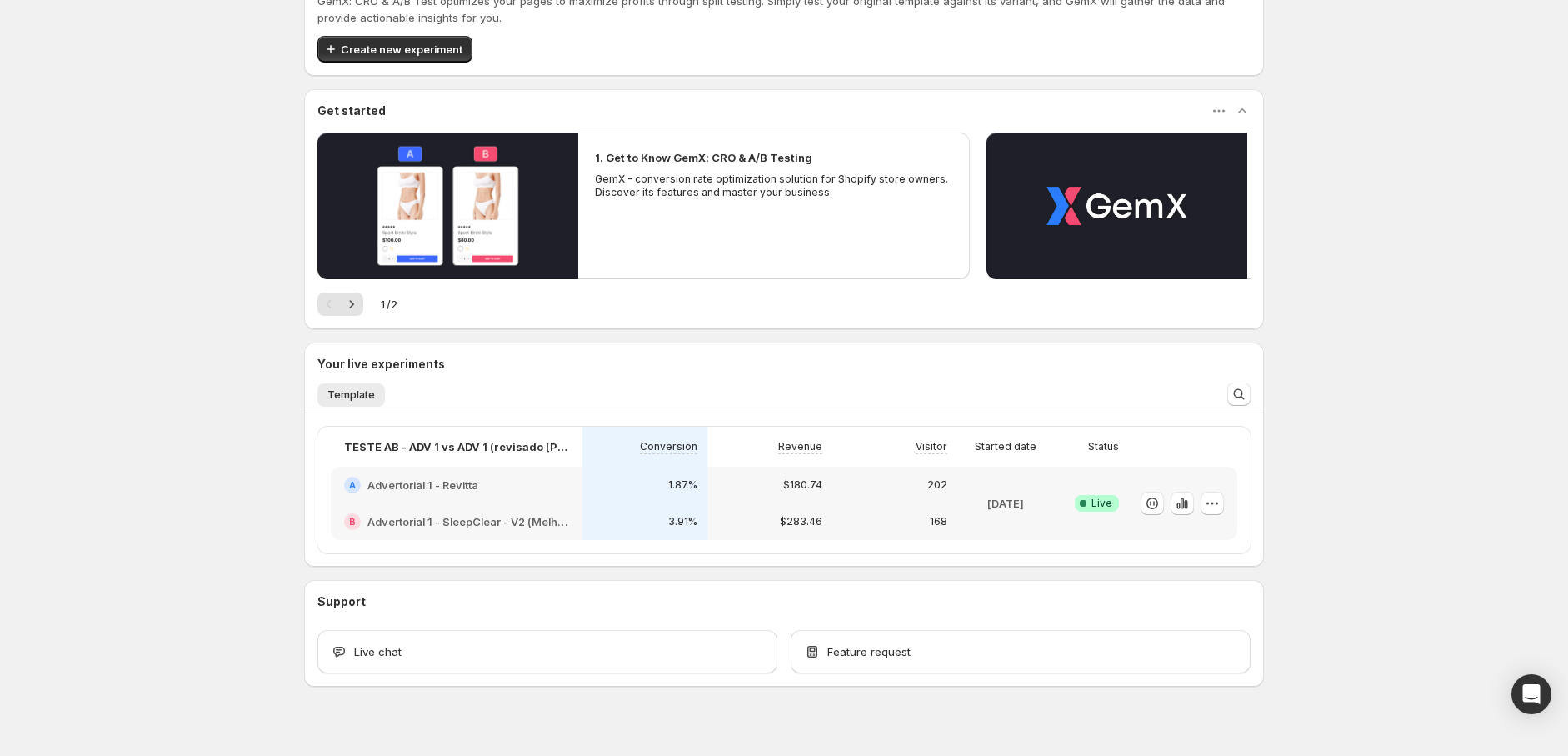
scroll to position [84, 0]
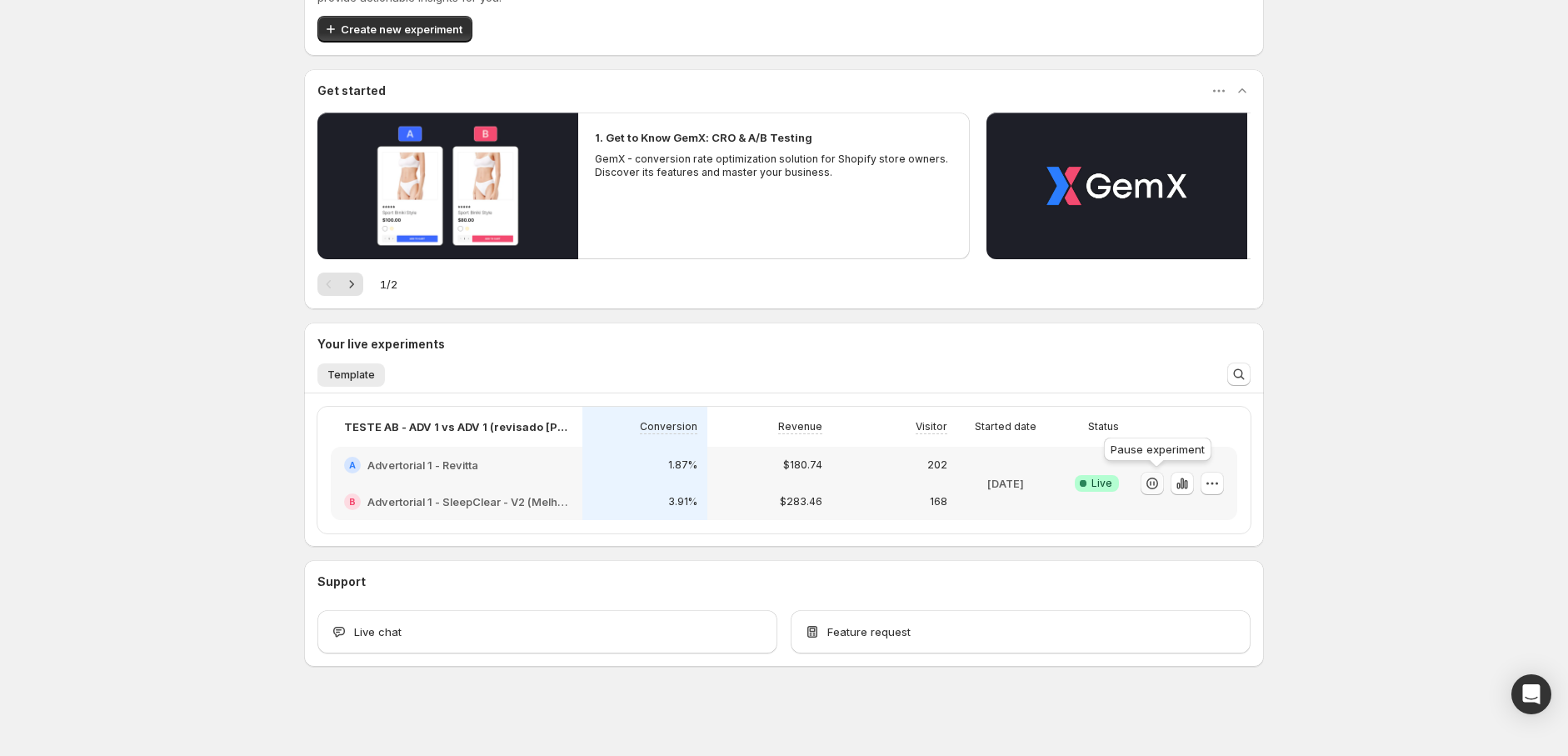
click at [1154, 487] on icon "button" at bounding box center [1152, 483] width 12 height 12
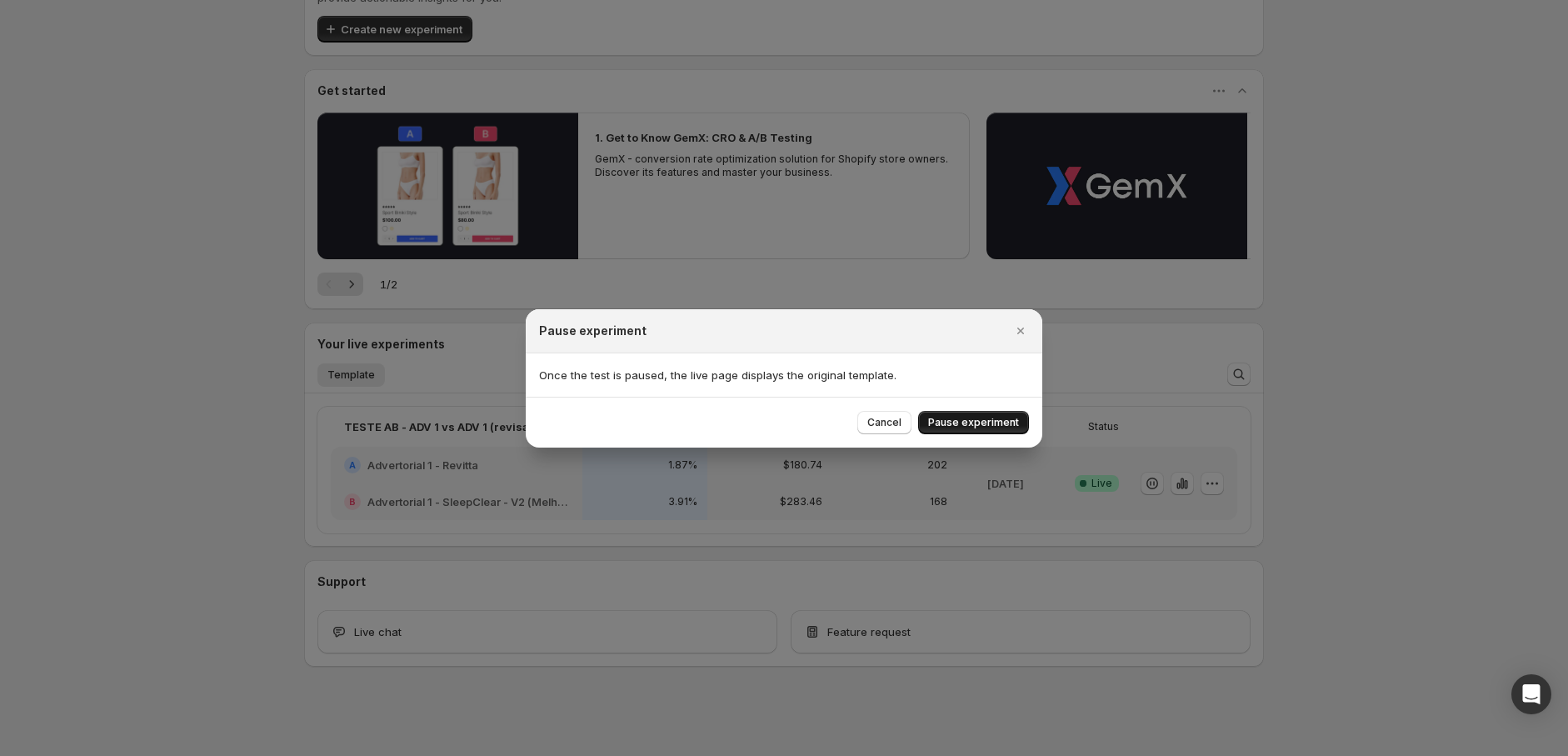
click at [942, 425] on span "Pause experiment" at bounding box center [973, 422] width 91 height 14
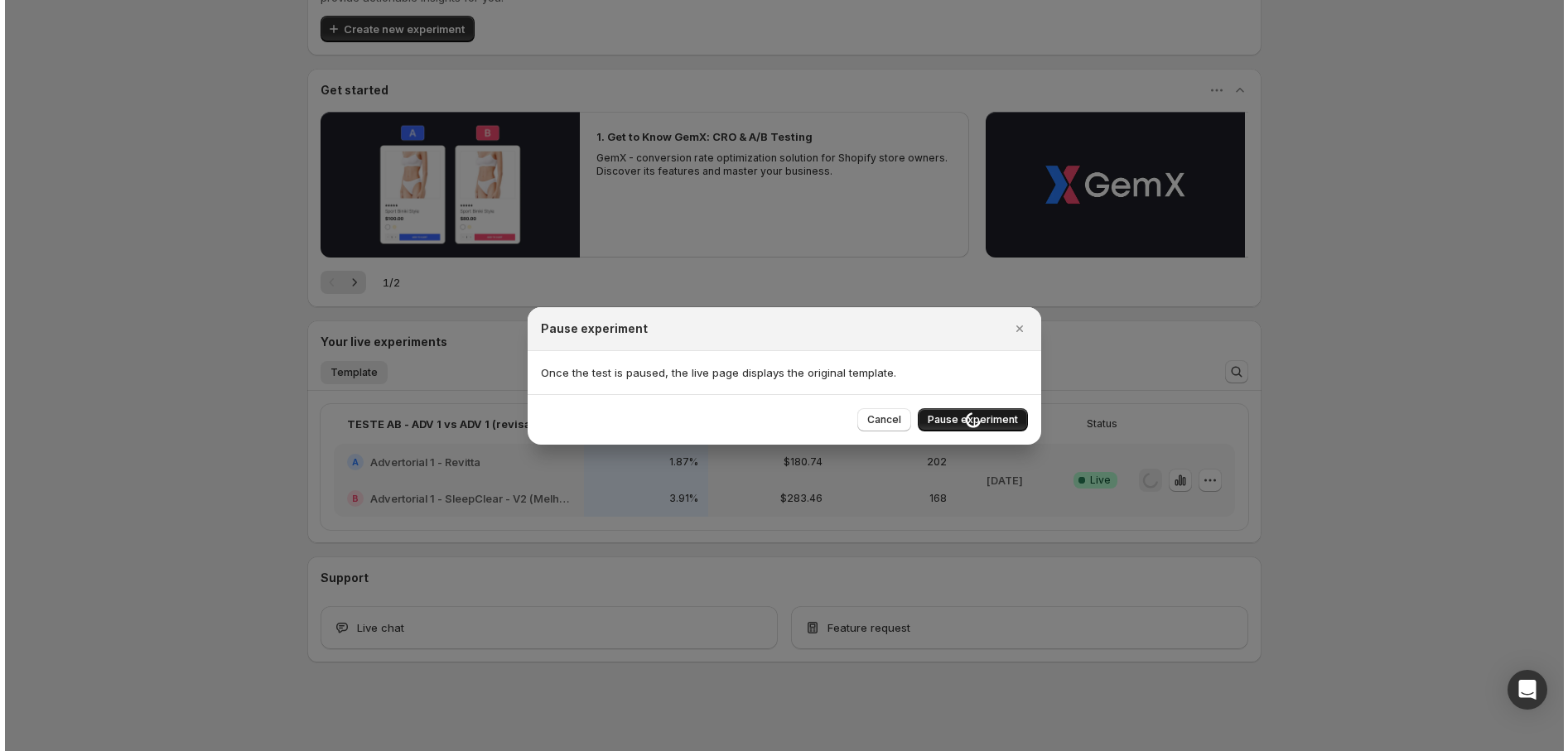
scroll to position [0, 0]
